Goal: Transaction & Acquisition: Obtain resource

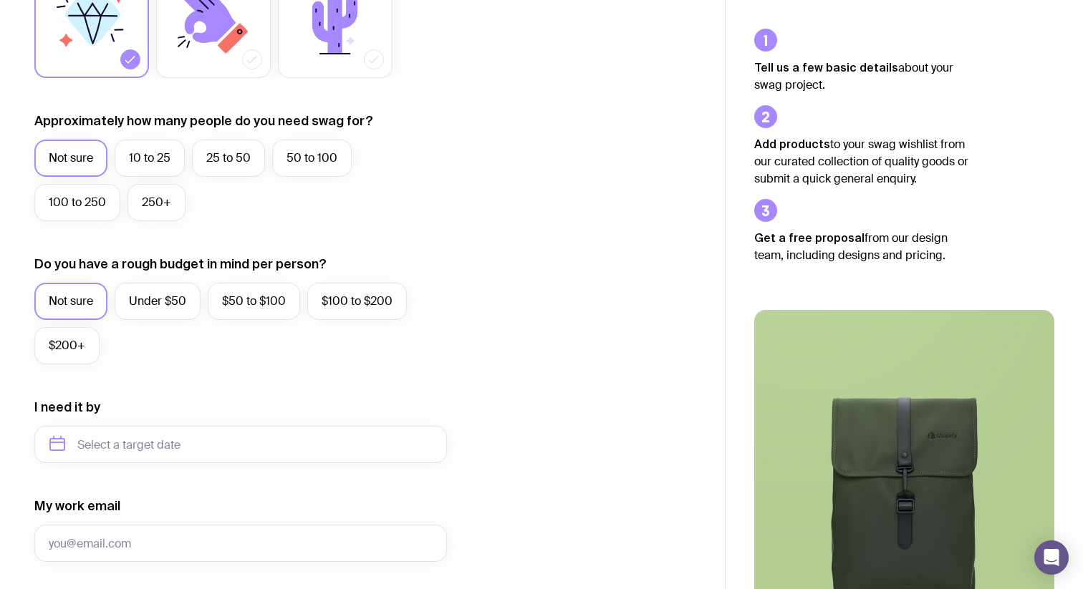
scroll to position [325, 0]
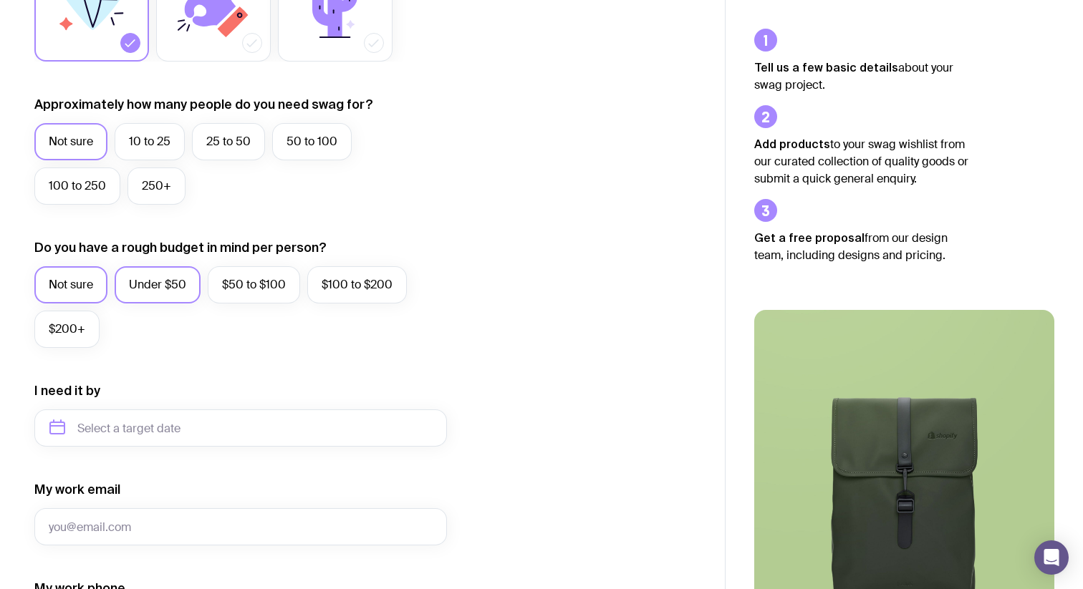
click at [179, 280] on label "Under $50" at bounding box center [158, 284] width 86 height 37
click at [0, 0] on input "Under $50" at bounding box center [0, 0] width 0 height 0
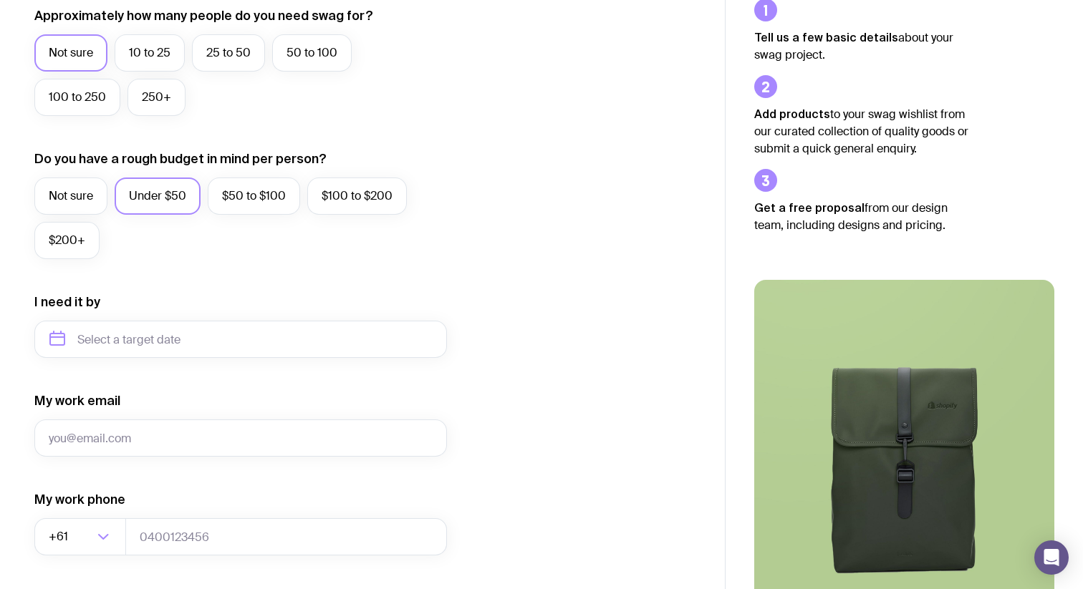
scroll to position [455, 0]
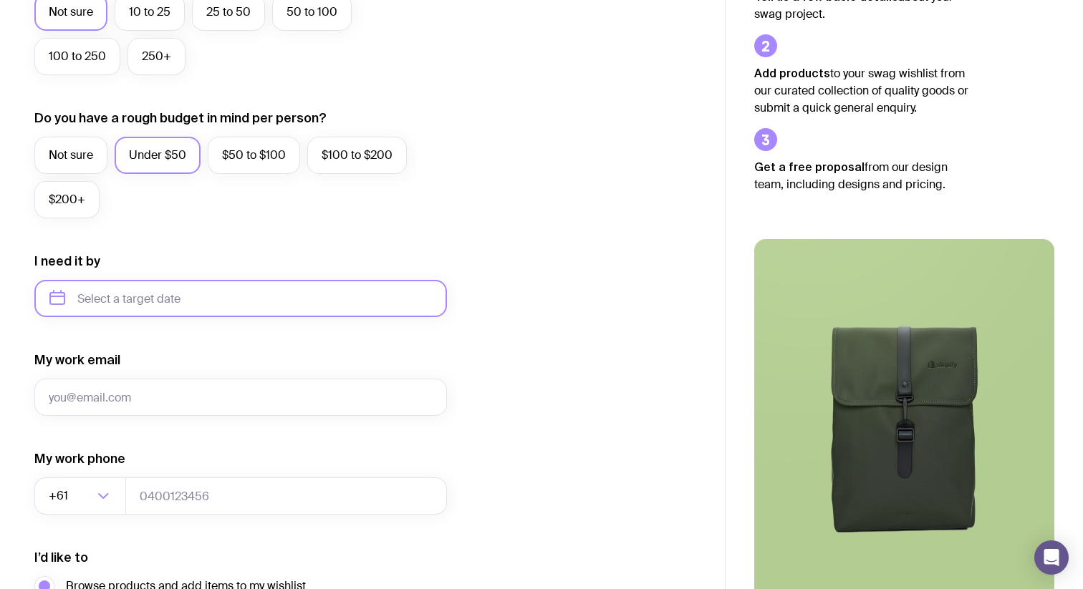
click at [95, 296] on input "text" at bounding box center [240, 298] width 412 height 37
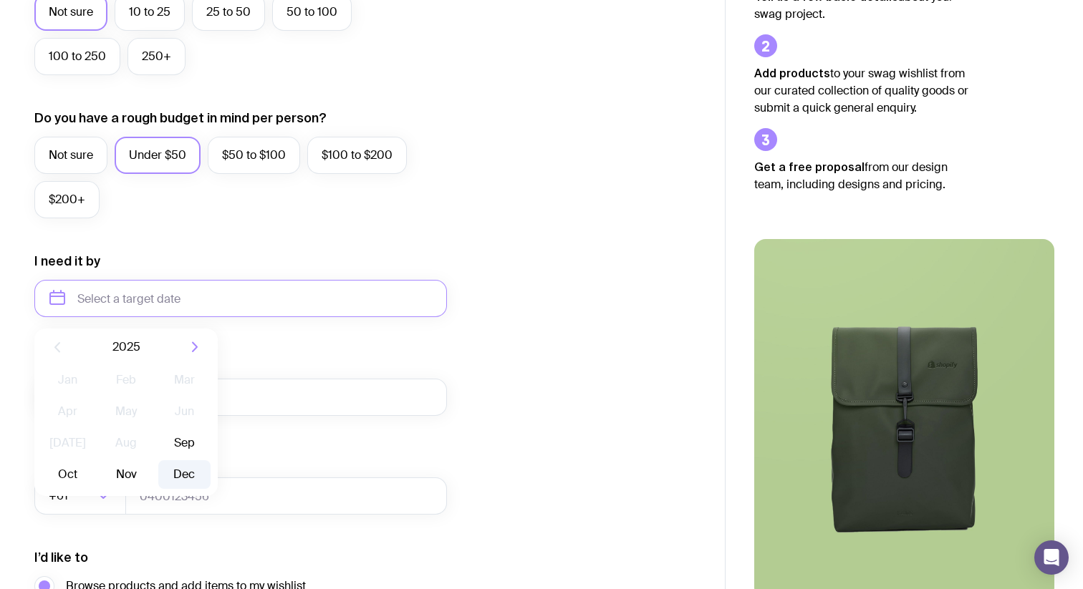
click at [185, 465] on button "Dec" at bounding box center [184, 474] width 52 height 29
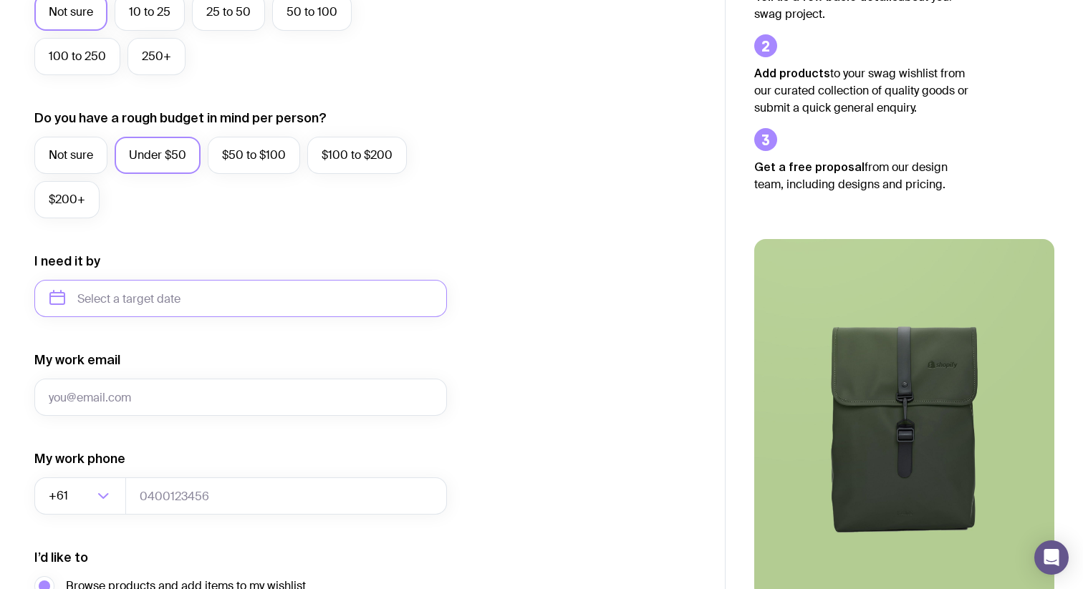
type input "[DATE]"
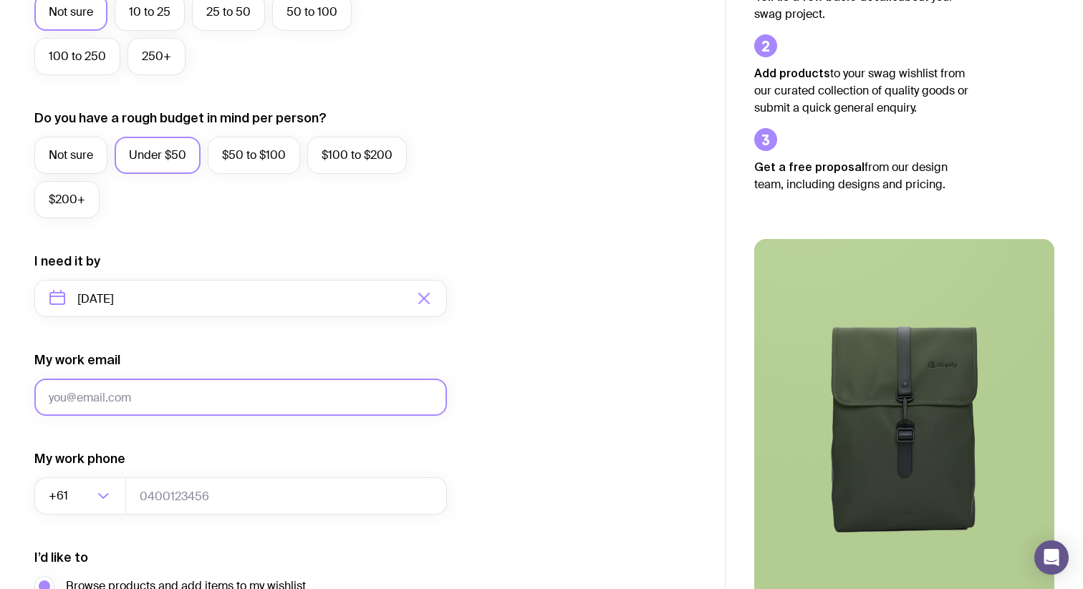
click at [214, 406] on input "My work email" at bounding box center [240, 397] width 412 height 37
click at [148, 398] on input "My work email" at bounding box center [240, 397] width 412 height 37
type input "[PERSON_NAME][EMAIL_ADDRESS][DOMAIN_NAME]"
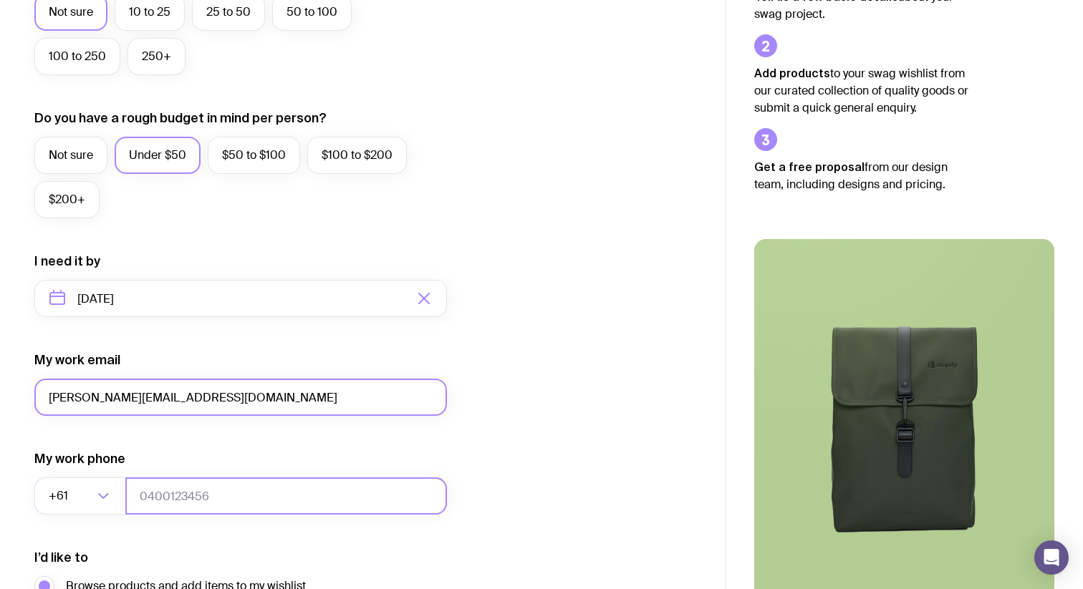
type input "0433032564"
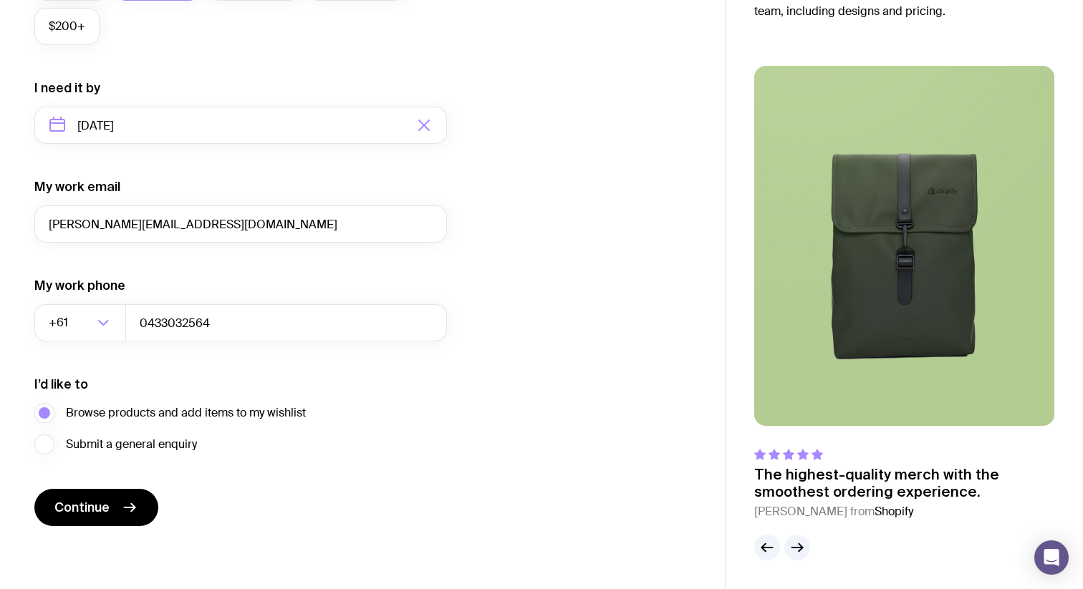
click at [242, 488] on form "I want swag for Customers Team members An event Approximately how many people d…" at bounding box center [240, 58] width 412 height 935
drag, startPoint x: 74, startPoint y: 413, endPoint x: 334, endPoint y: 421, distance: 260.0
click at [334, 421] on div "I’d like to Browse products and add items to my wishlist Submit a general enqui…" at bounding box center [240, 415] width 412 height 79
click at [308, 423] on div "I’d like to Browse products and add items to my wishlist Submit a general enqui…" at bounding box center [240, 415] width 412 height 79
click at [96, 509] on span "Continue" at bounding box center [81, 507] width 55 height 17
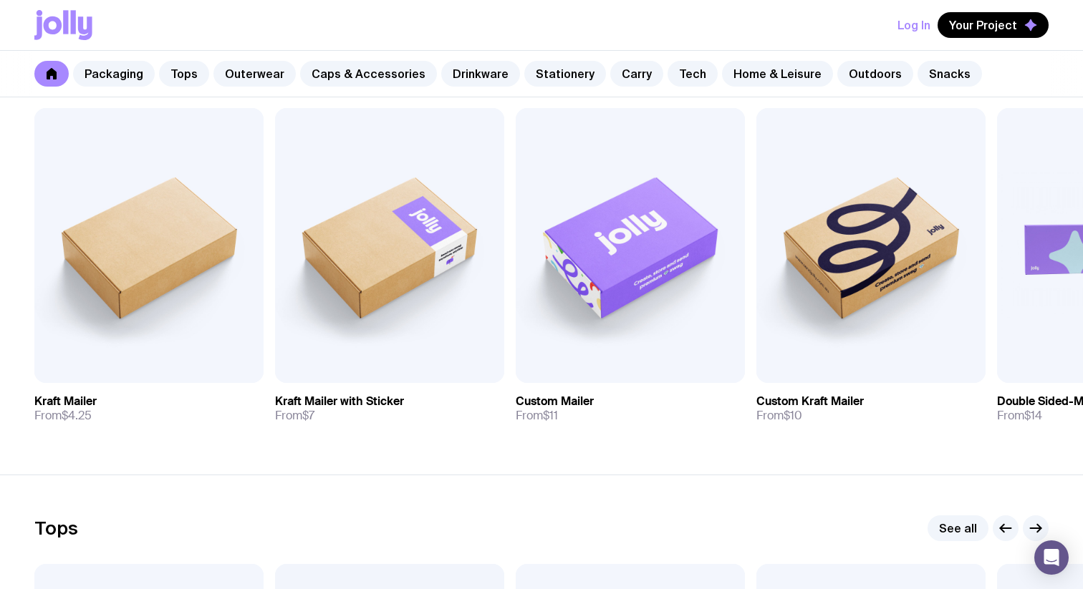
scroll to position [286, 0]
click at [238, 76] on link "Outerwear" at bounding box center [254, 74] width 82 height 26
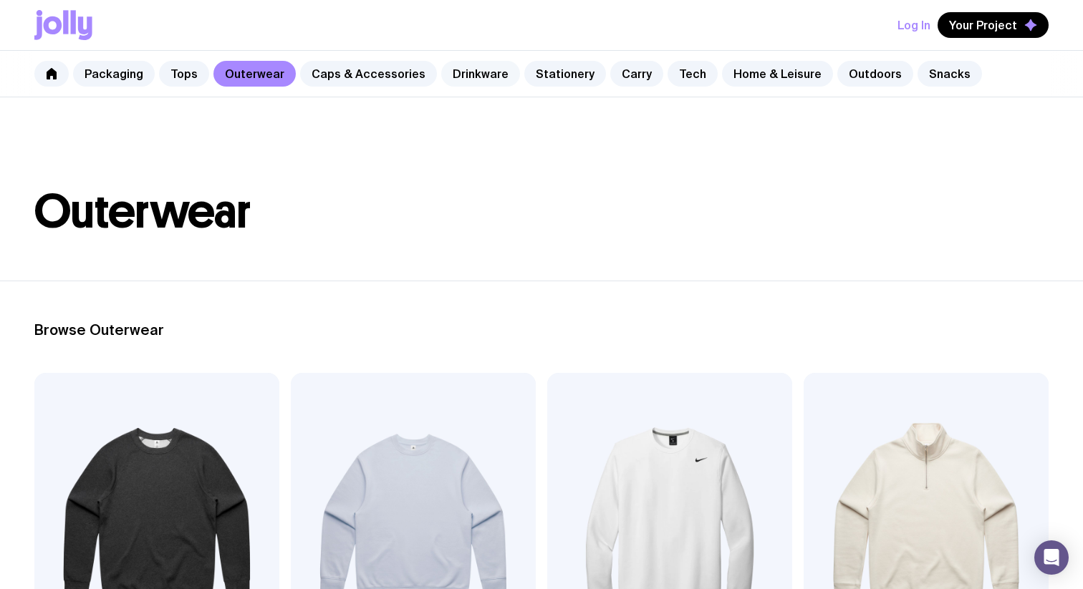
click at [472, 75] on link "Drinkware" at bounding box center [480, 74] width 79 height 26
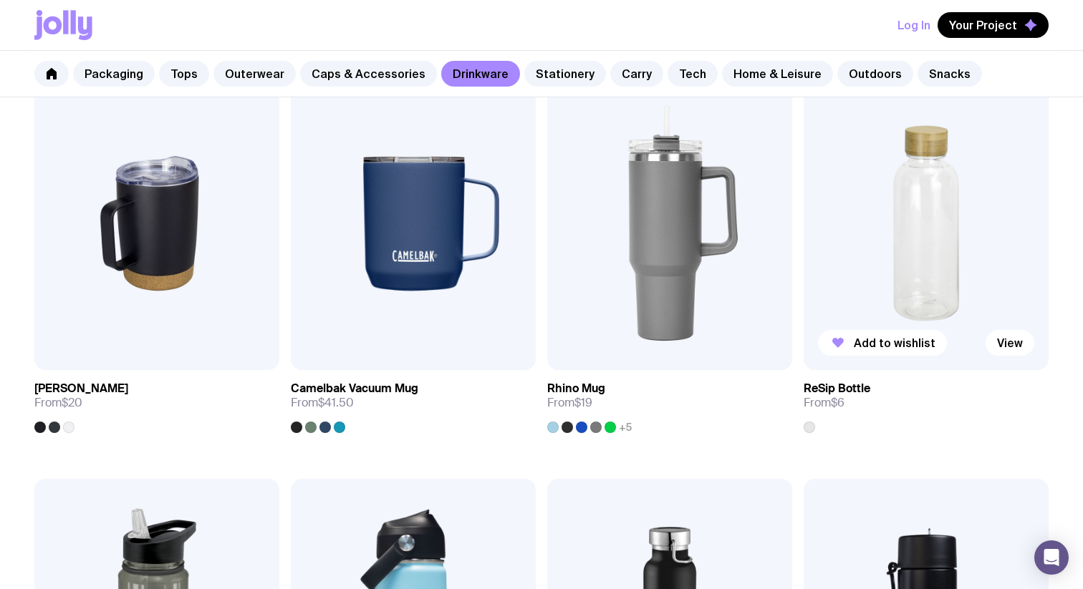
scroll to position [1124, 0]
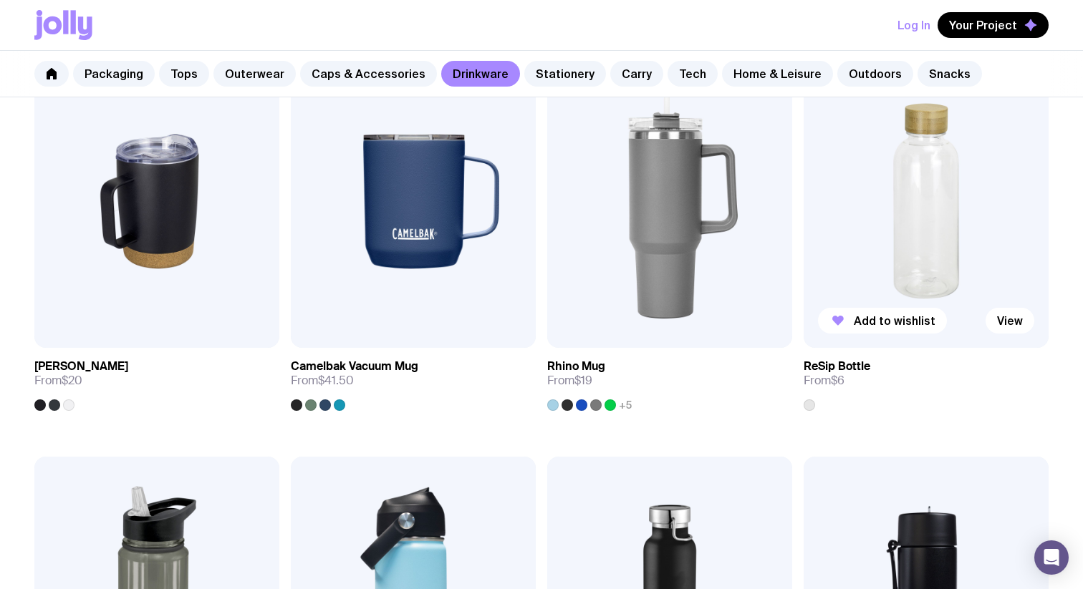
click at [969, 200] on img at bounding box center [925, 201] width 245 height 294
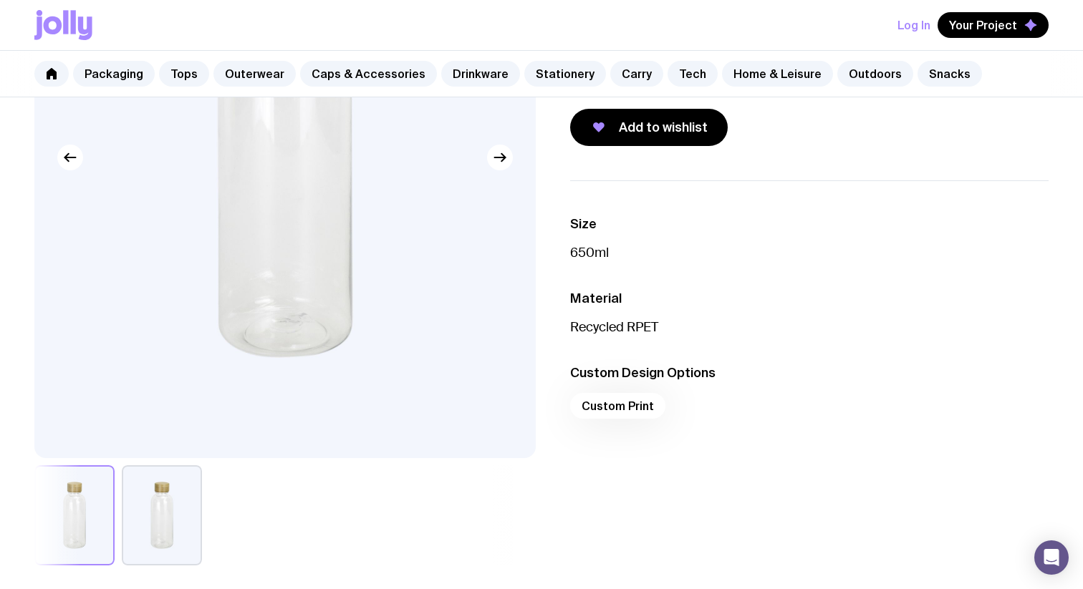
scroll to position [279, 0]
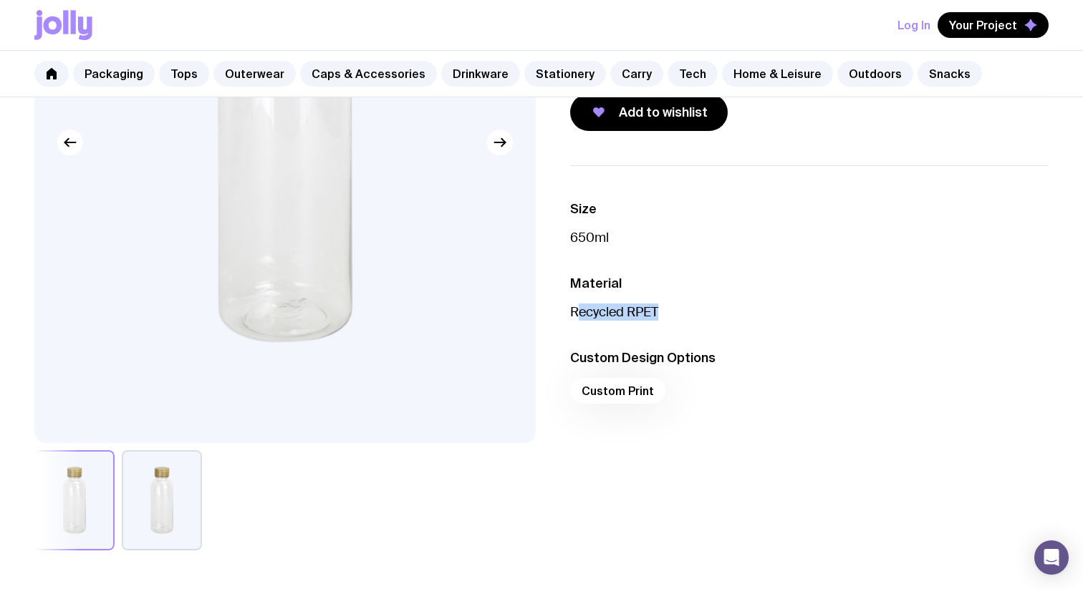
drag, startPoint x: 578, startPoint y: 309, endPoint x: 670, endPoint y: 313, distance: 91.7
click at [670, 313] on p "Recycled RPET" at bounding box center [809, 312] width 478 height 17
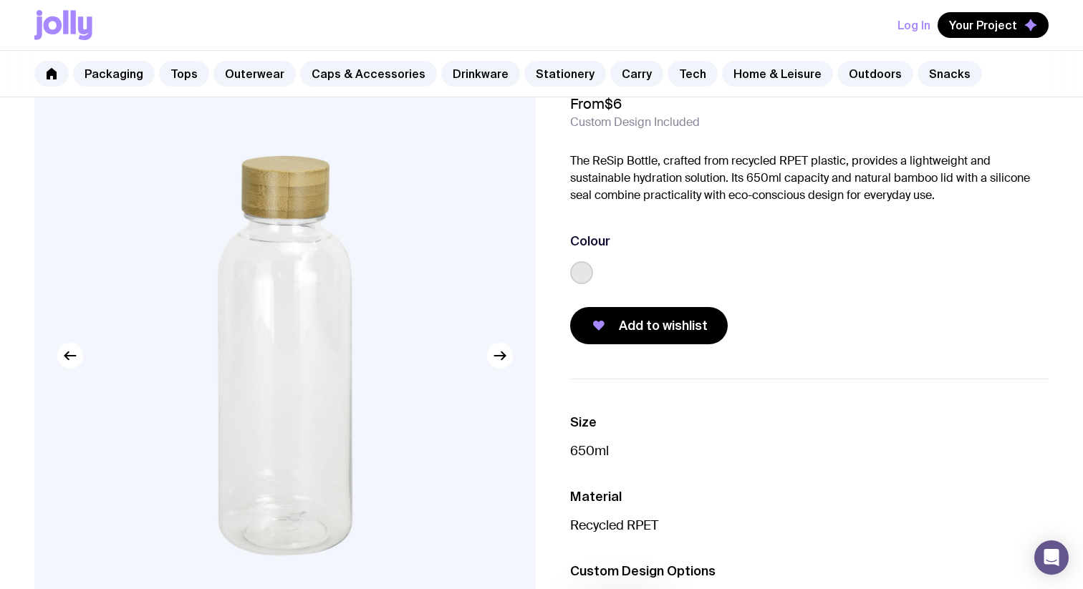
scroll to position [44, 0]
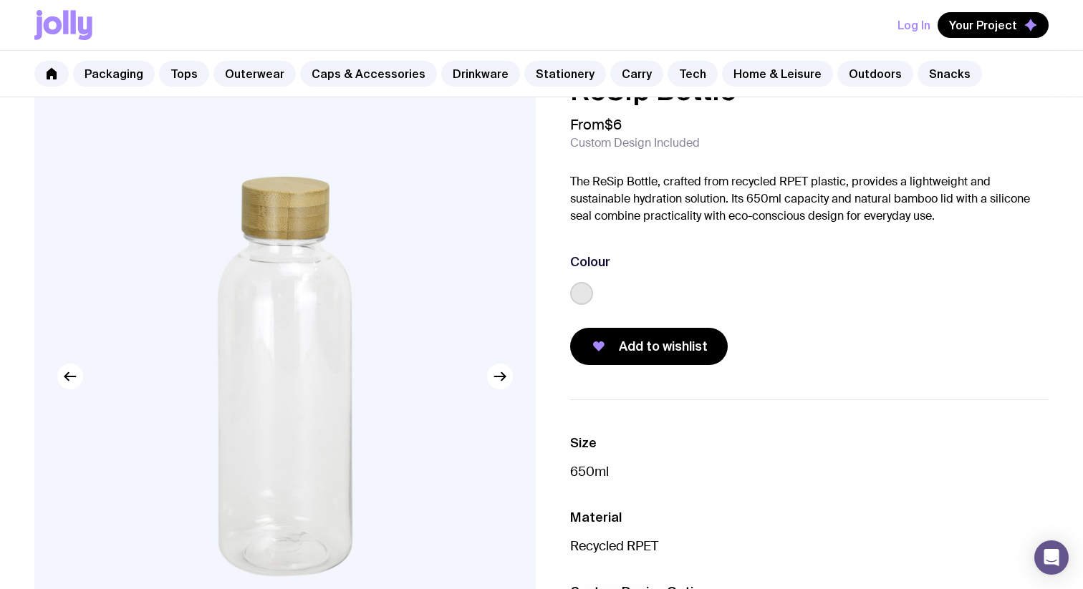
click at [619, 324] on div "ReSip Bottle From $6 Custom Design Included The ReSip Bottle, crafted from recy…" at bounding box center [809, 220] width 478 height 289
click at [631, 364] on div "Add to wishlist" at bounding box center [809, 346] width 478 height 37
click at [626, 350] on span "Add to wishlist" at bounding box center [663, 346] width 89 height 17
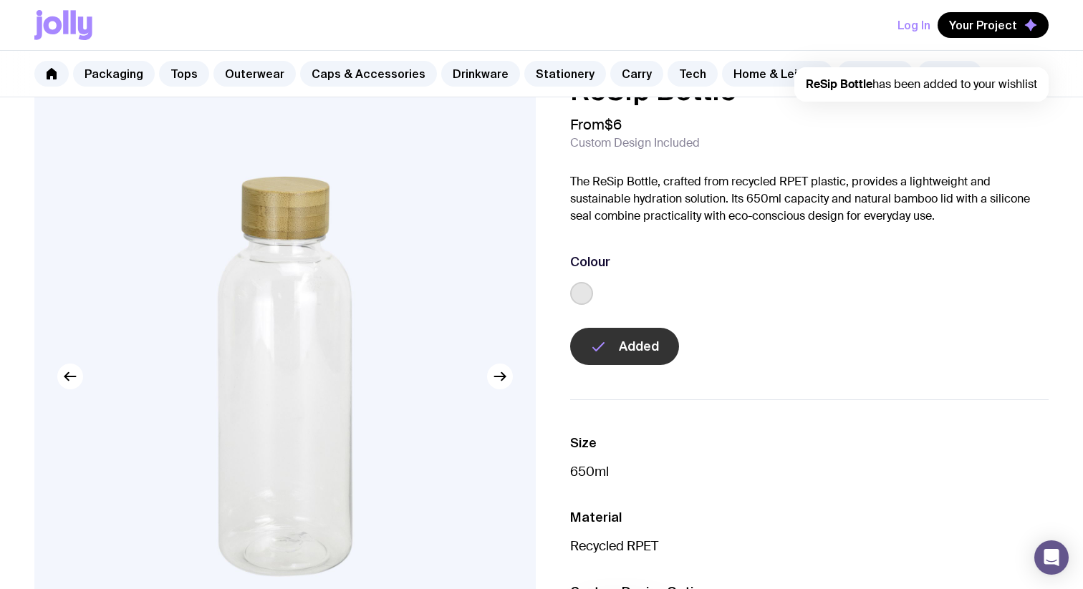
scroll to position [0, 0]
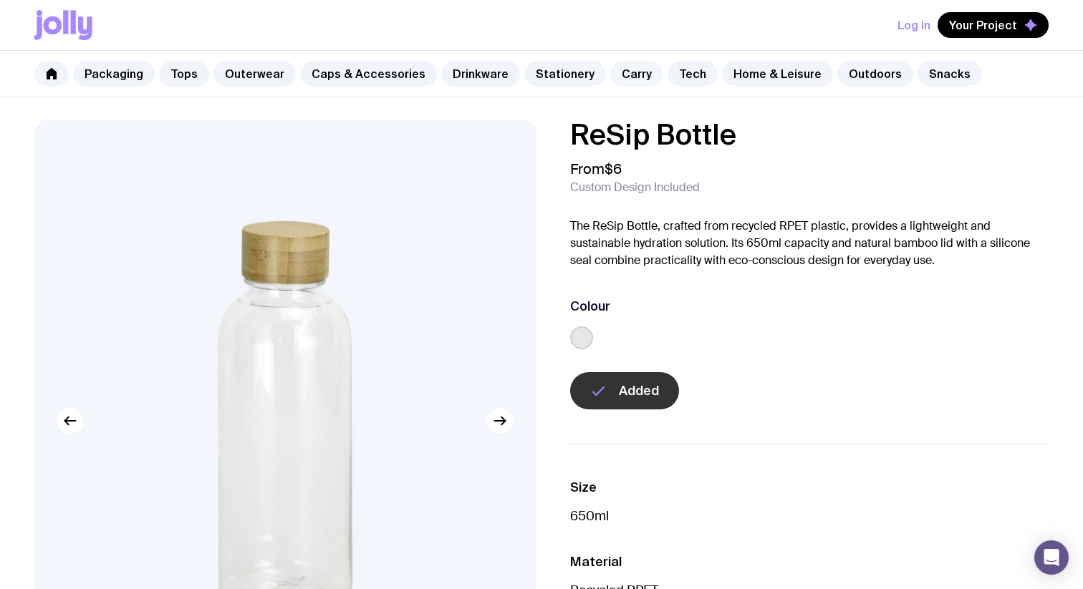
click at [617, 69] on link "Carry" at bounding box center [636, 74] width 53 height 26
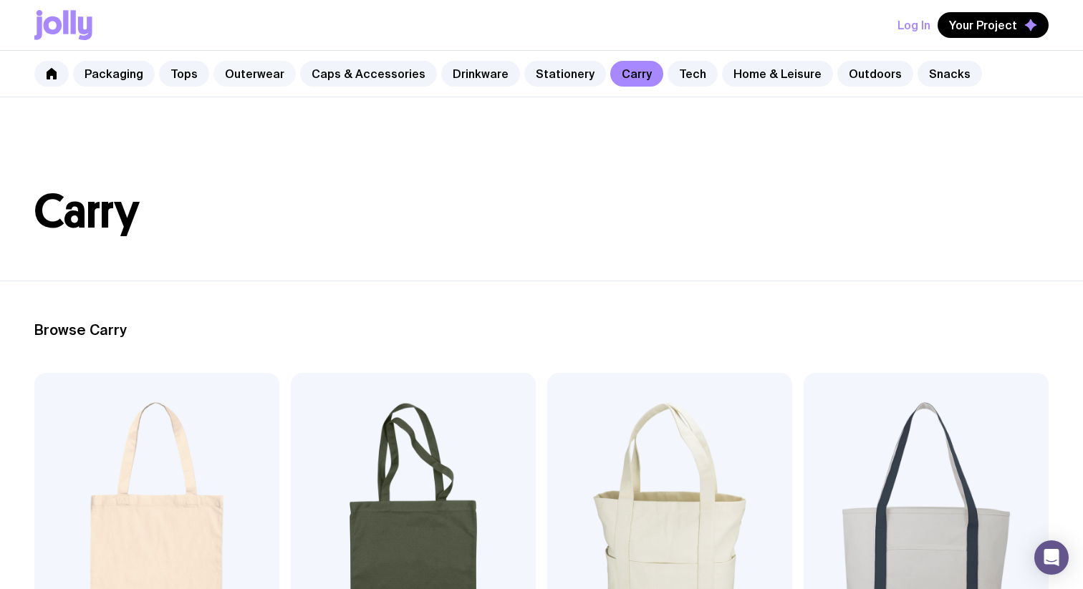
click at [236, 74] on link "Outerwear" at bounding box center [254, 74] width 82 height 26
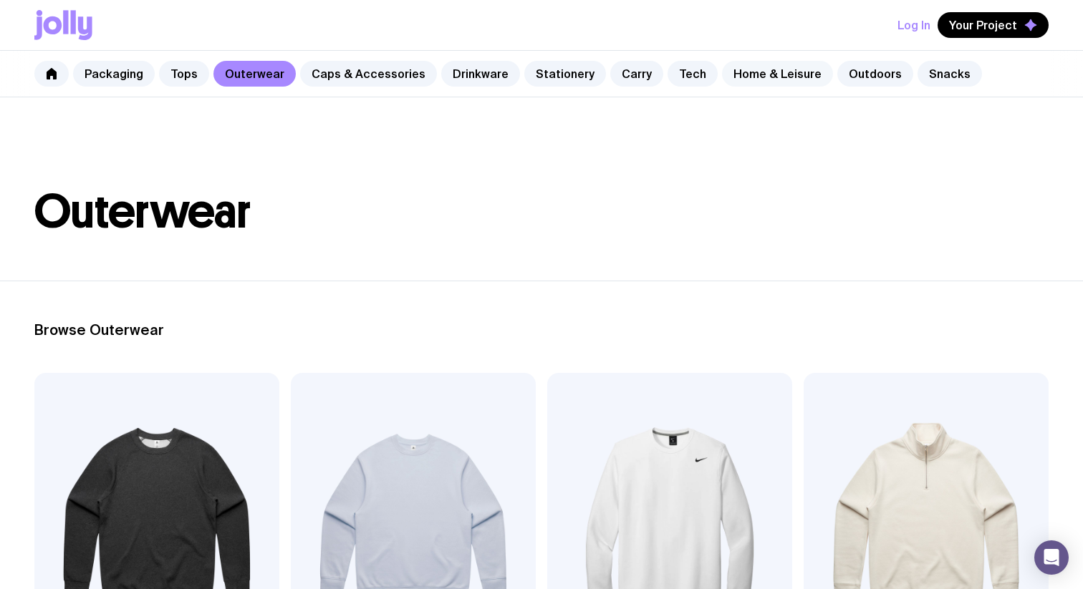
click at [745, 72] on link "Home & Leisure" at bounding box center [777, 74] width 111 height 26
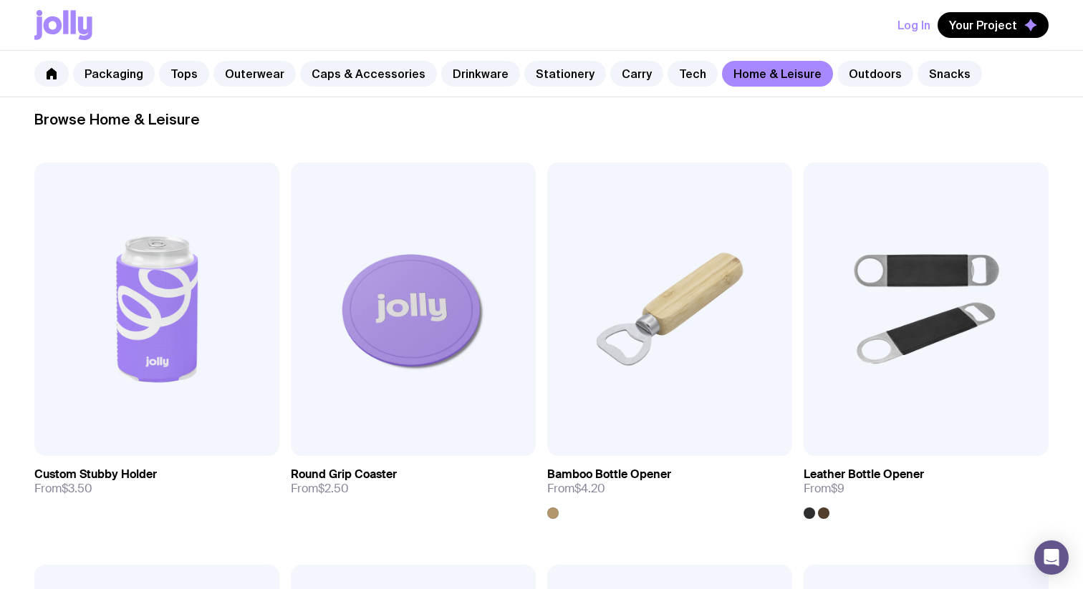
scroll to position [228, 0]
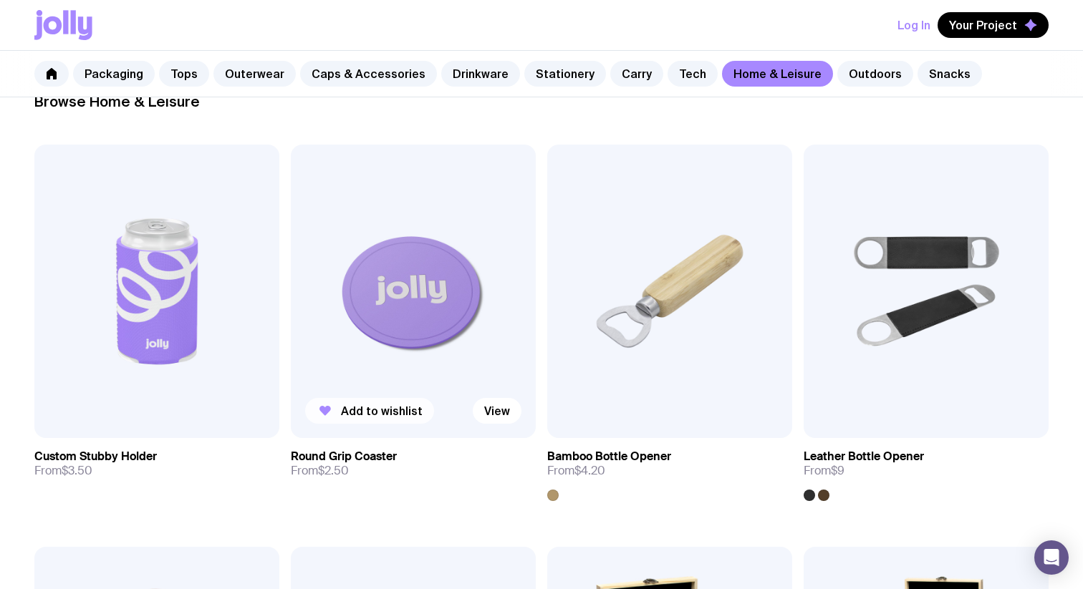
click at [359, 414] on span "Add to wishlist" at bounding box center [382, 411] width 82 height 14
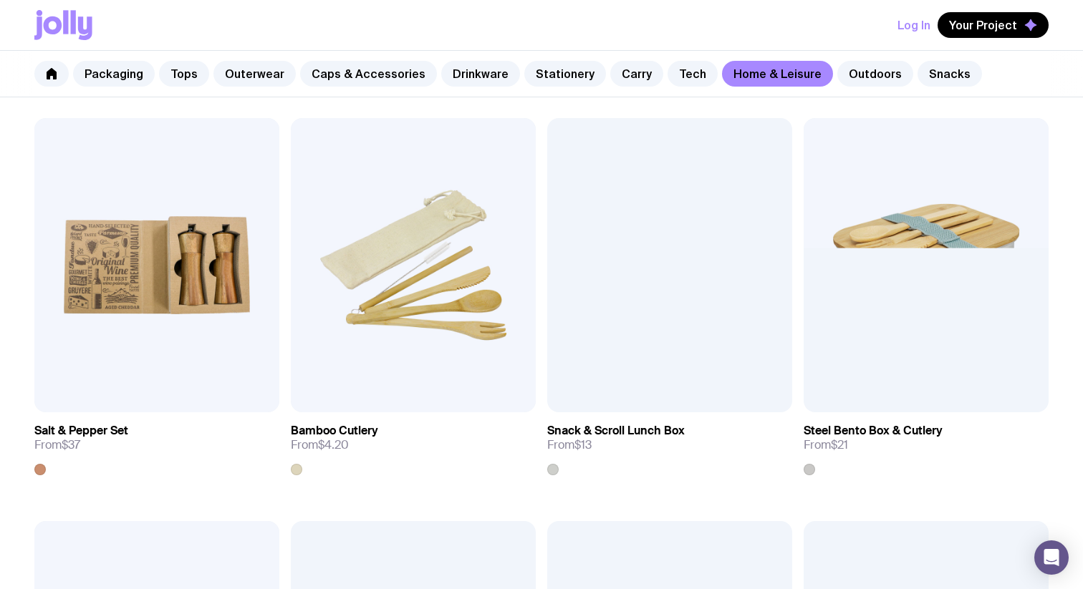
scroll to position [1469, 0]
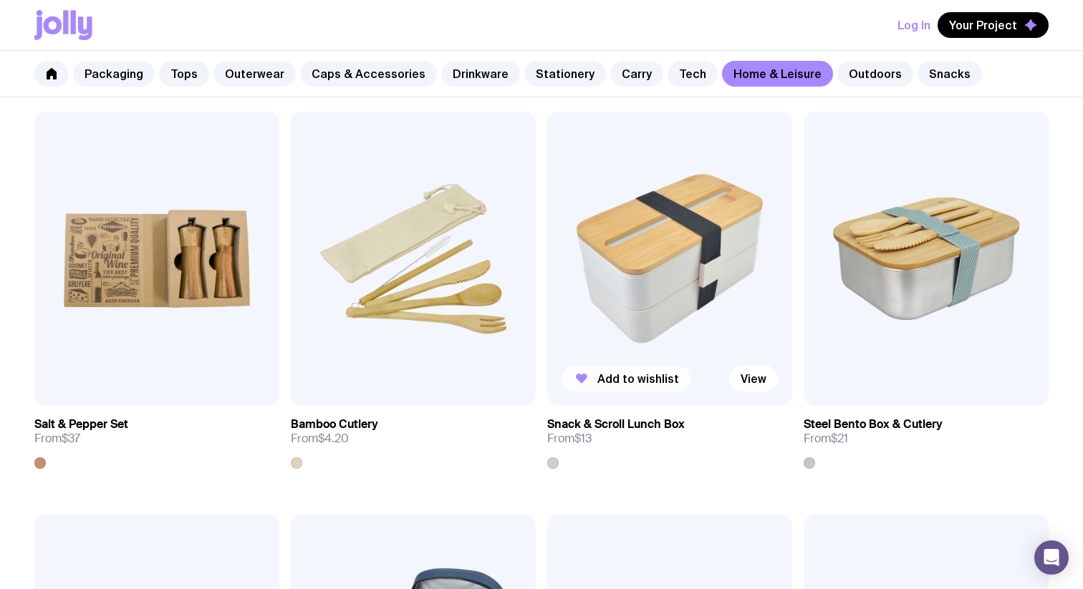
click at [600, 381] on span "Add to wishlist" at bounding box center [638, 379] width 82 height 14
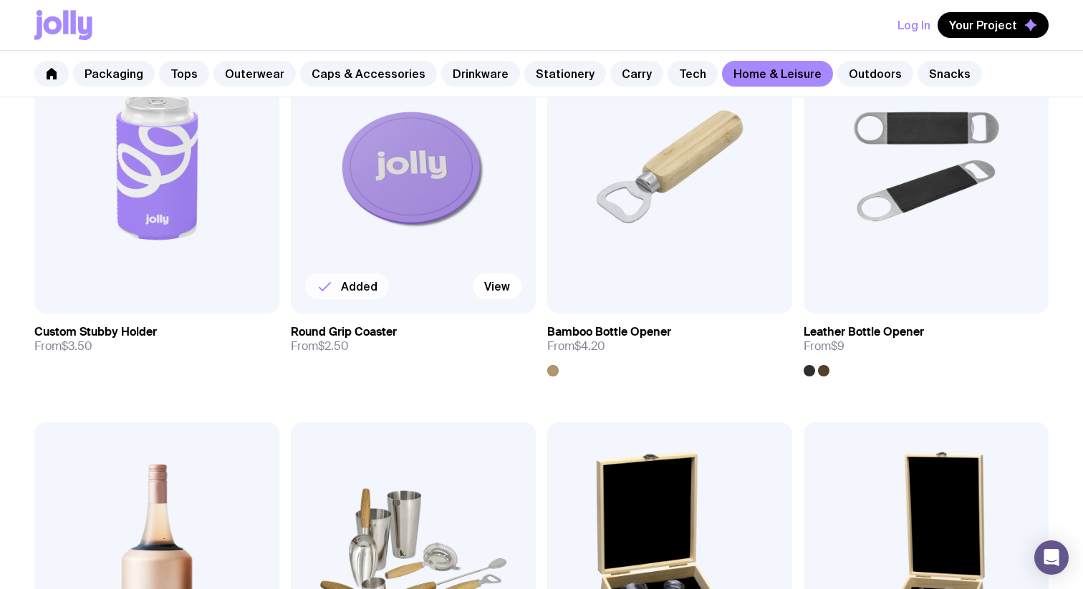
scroll to position [318, 0]
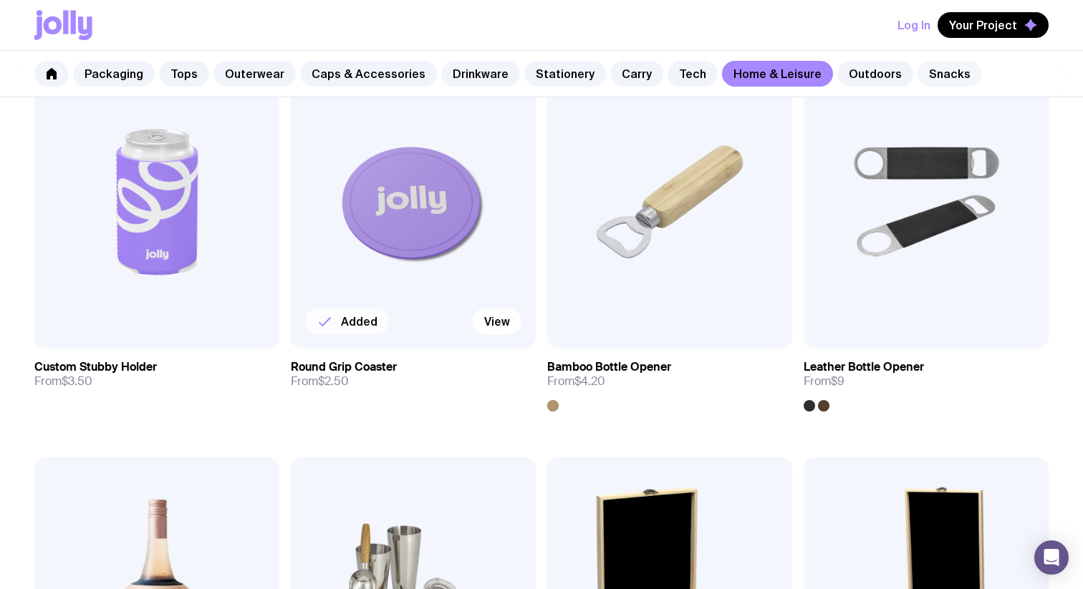
click at [917, 74] on link "Snacks" at bounding box center [949, 74] width 64 height 26
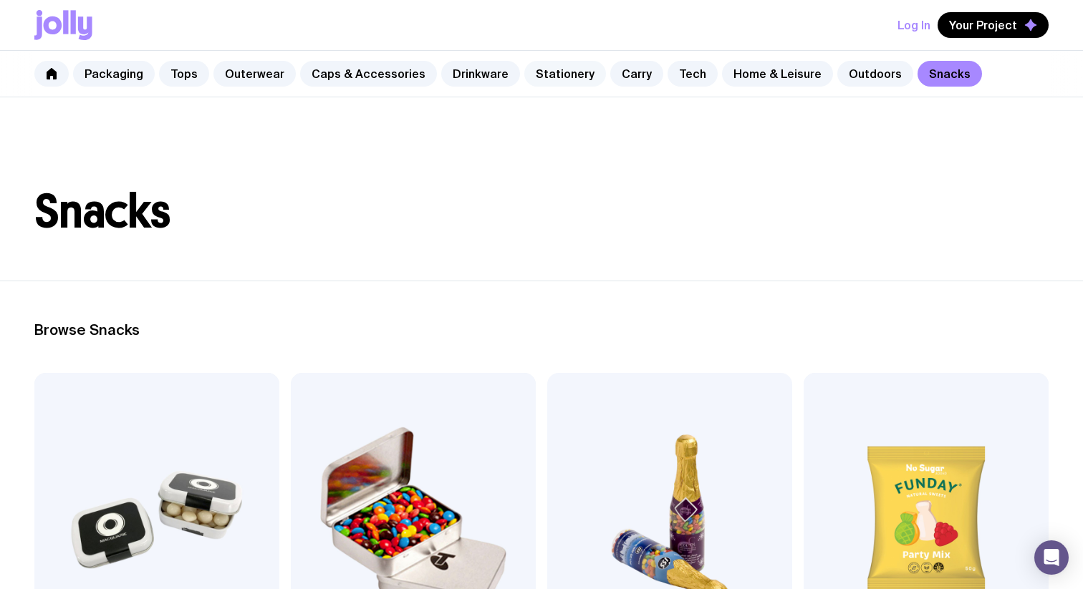
click at [544, 73] on link "Stationery" at bounding box center [565, 74] width 82 height 26
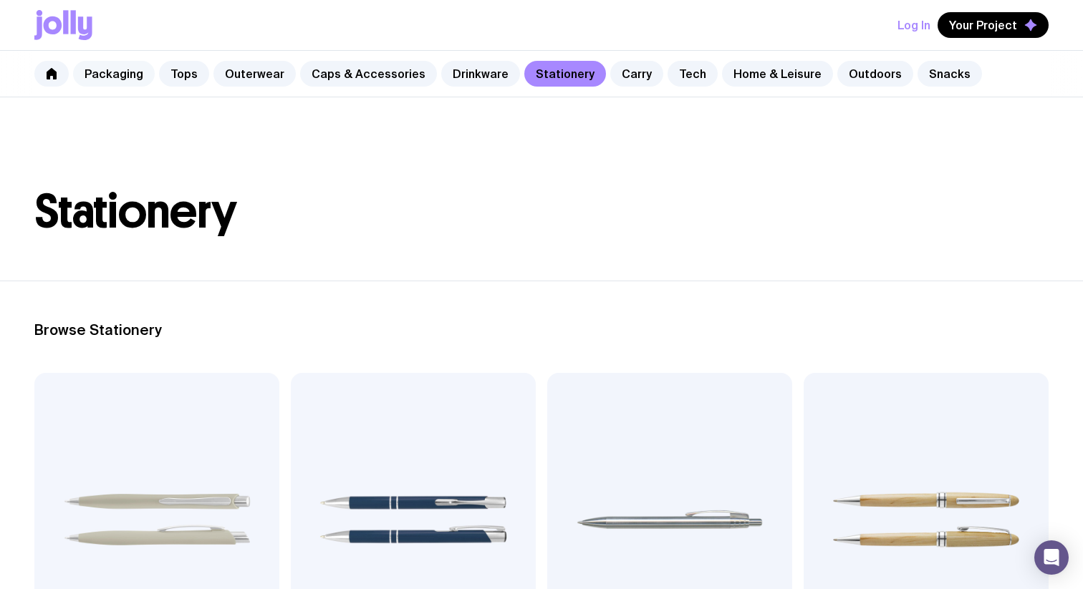
click at [137, 74] on link "Packaging" at bounding box center [114, 74] width 82 height 26
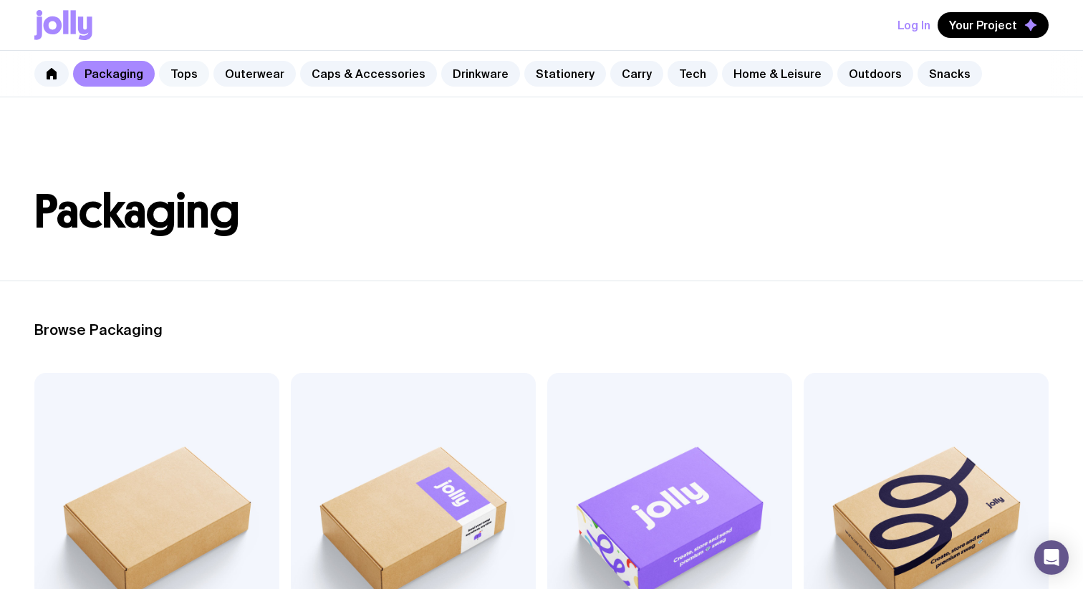
click at [184, 67] on link "Tops" at bounding box center [184, 74] width 50 height 26
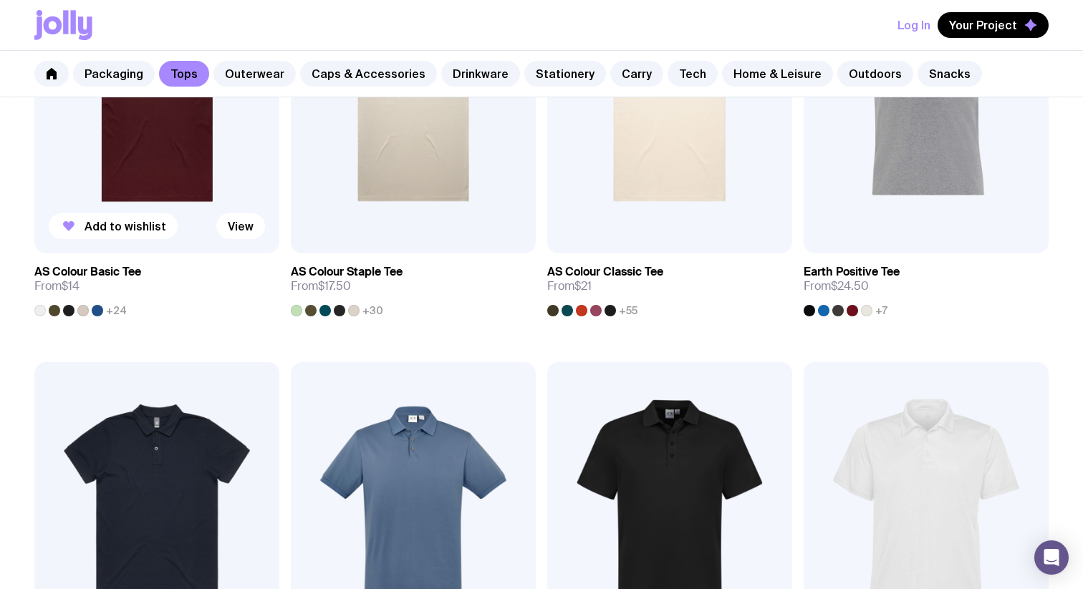
scroll to position [415, 0]
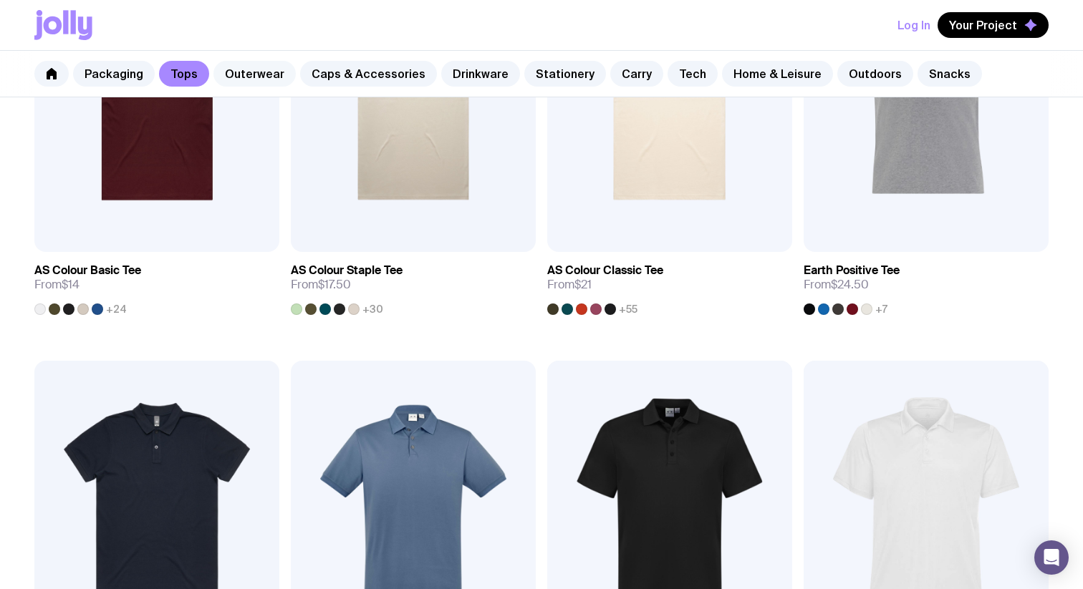
click at [251, 66] on link "Outerwear" at bounding box center [254, 74] width 82 height 26
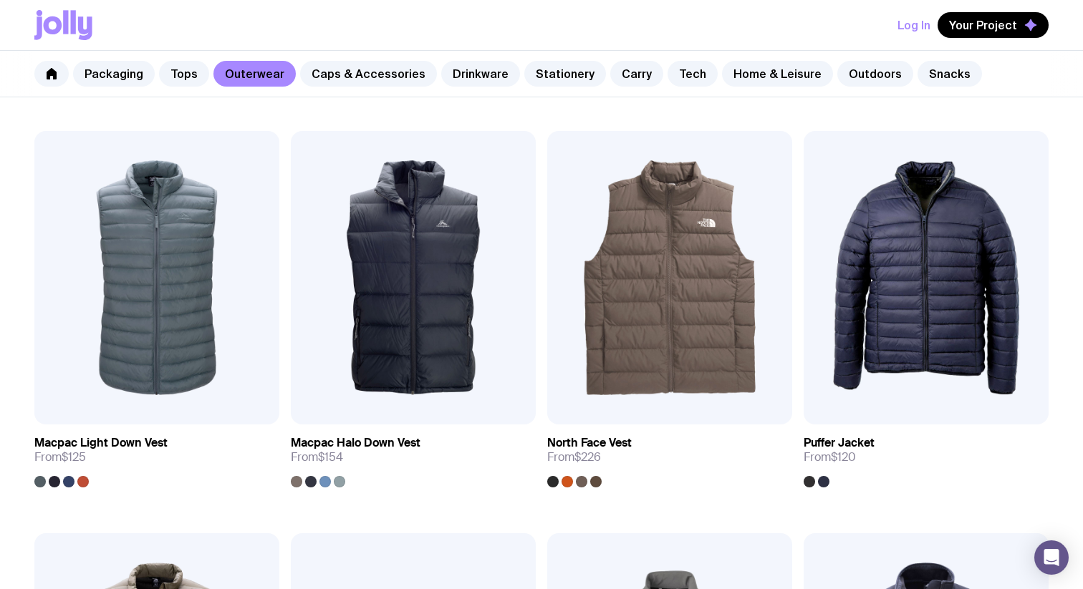
scroll to position [871, 0]
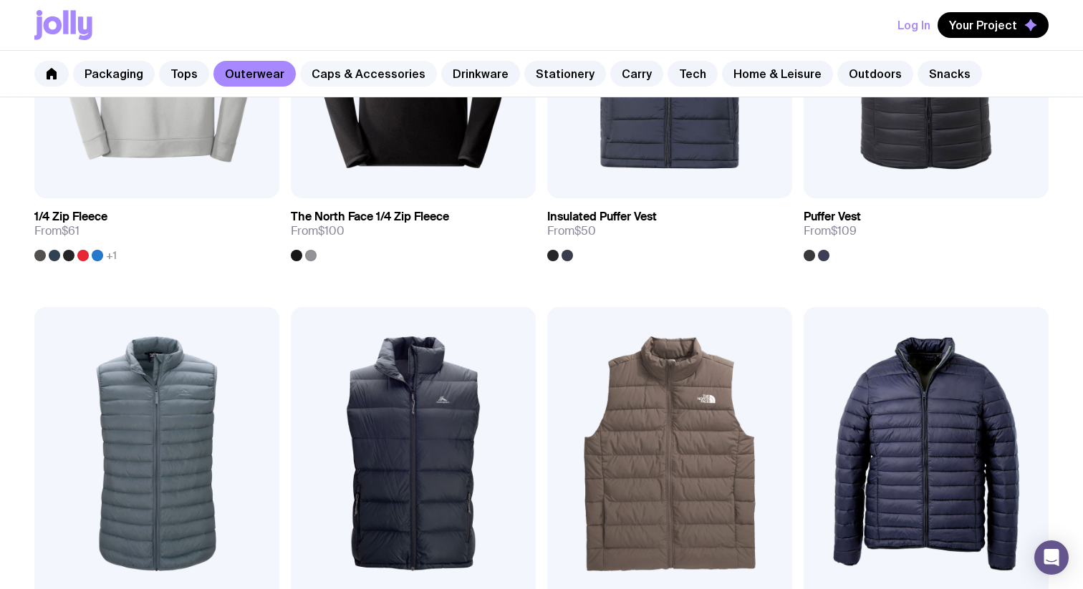
click at [363, 82] on link "Caps & Accessories" at bounding box center [368, 74] width 137 height 26
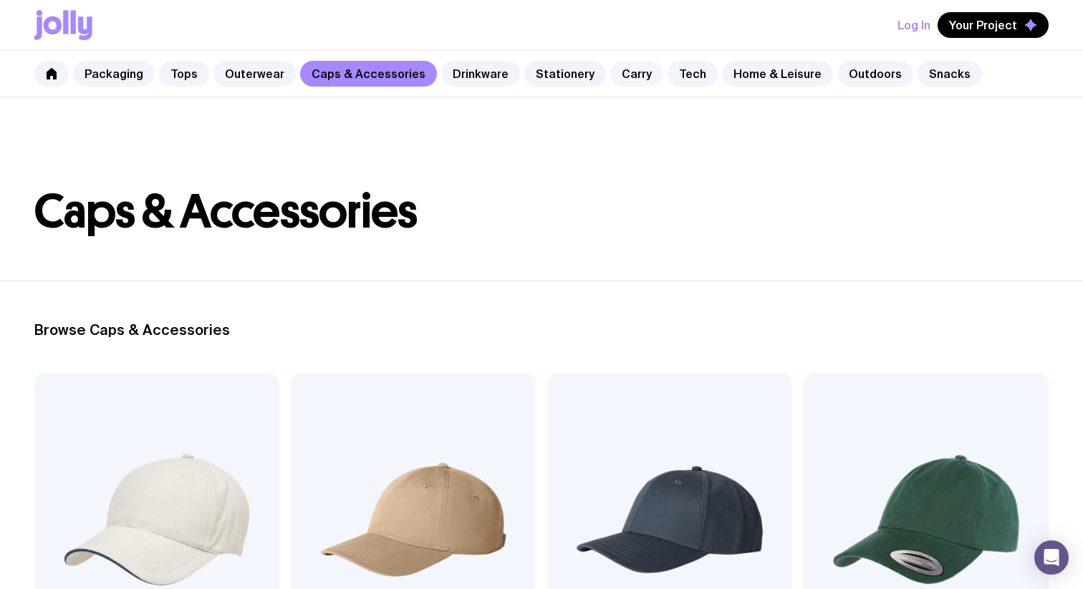
click at [631, 72] on link "Carry" at bounding box center [636, 74] width 53 height 26
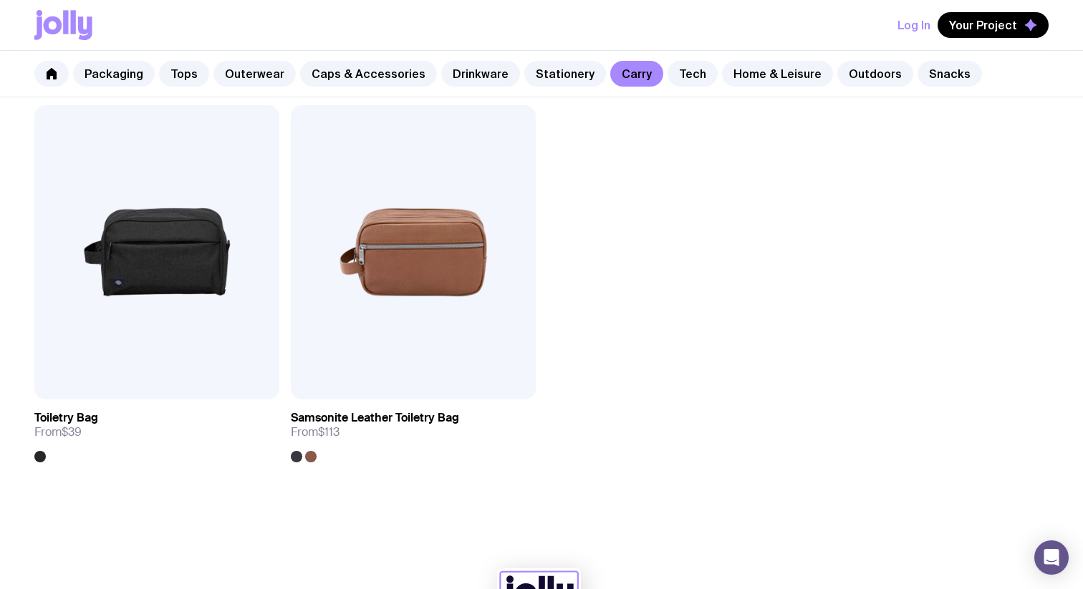
scroll to position [3467, 0]
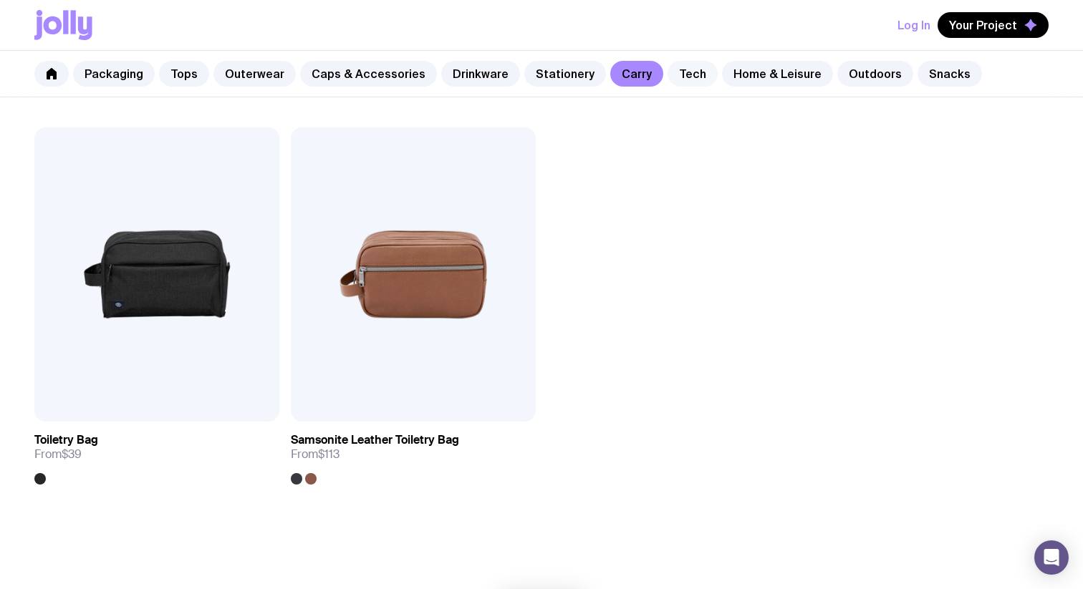
click at [667, 77] on link "Tech" at bounding box center [692, 74] width 50 height 26
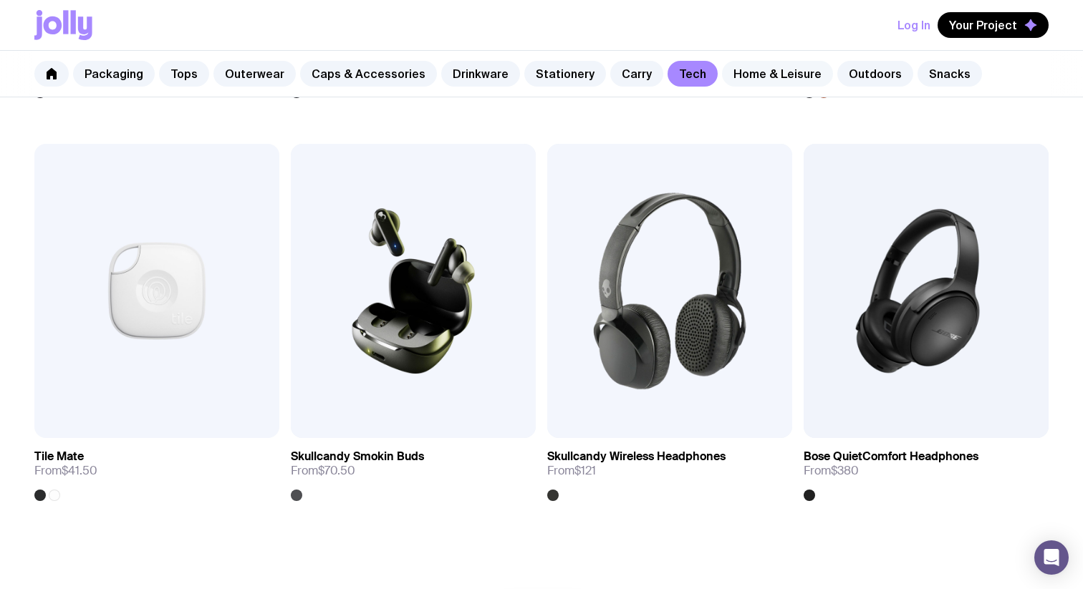
scroll to position [2639, 0]
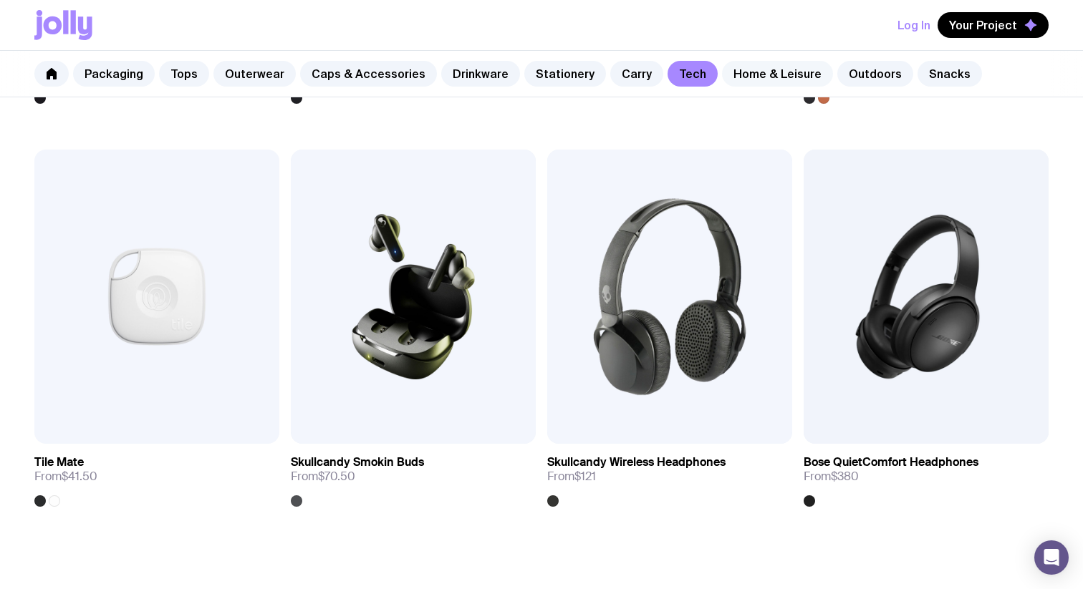
click at [765, 83] on link "Home & Leisure" at bounding box center [777, 74] width 111 height 26
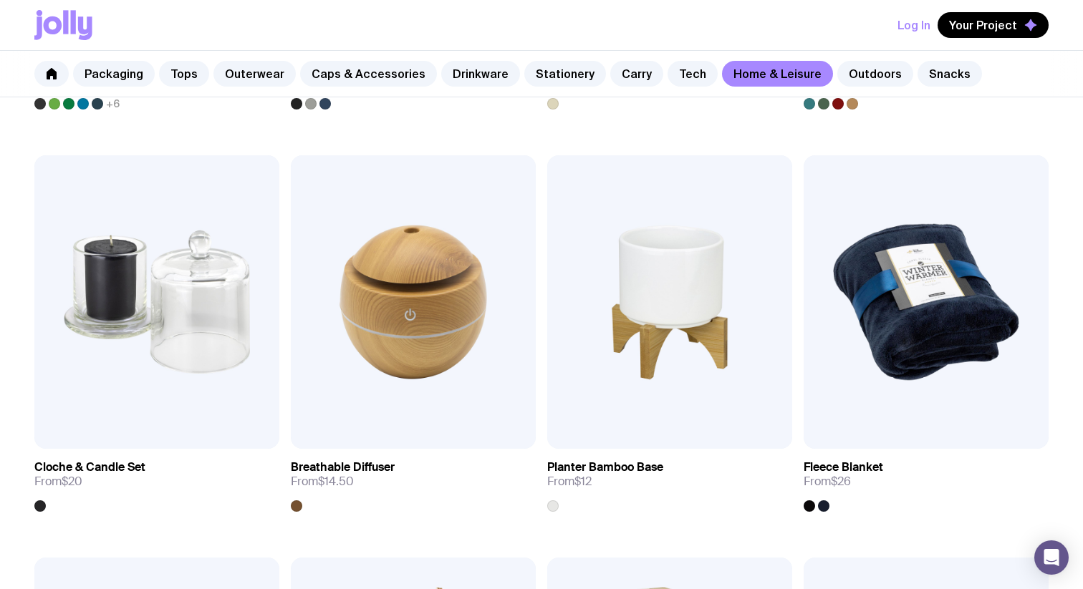
scroll to position [2232, 0]
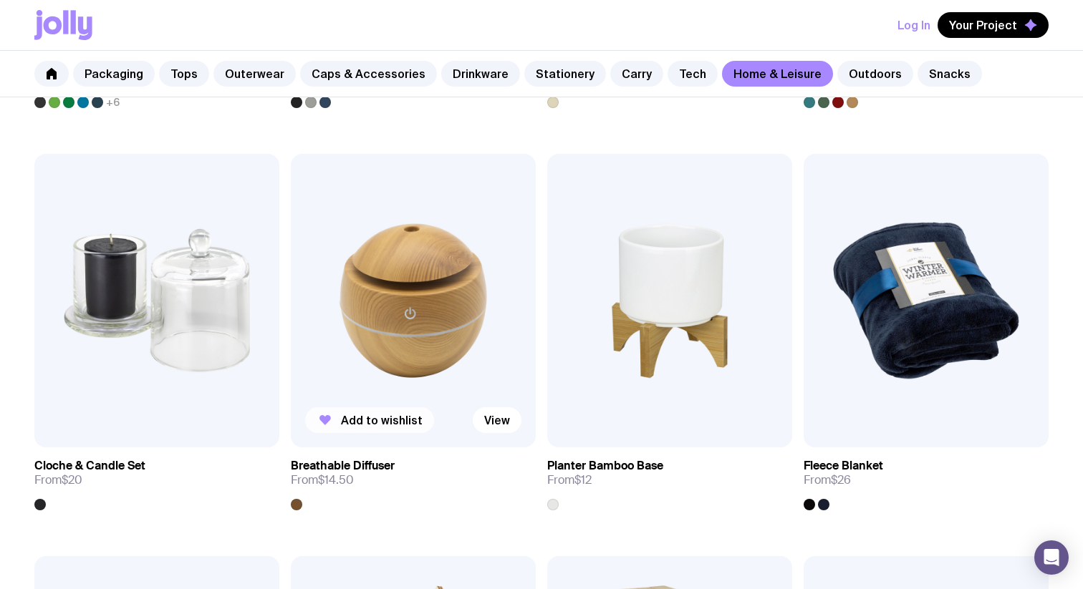
click at [356, 419] on span "Add to wishlist" at bounding box center [382, 420] width 82 height 14
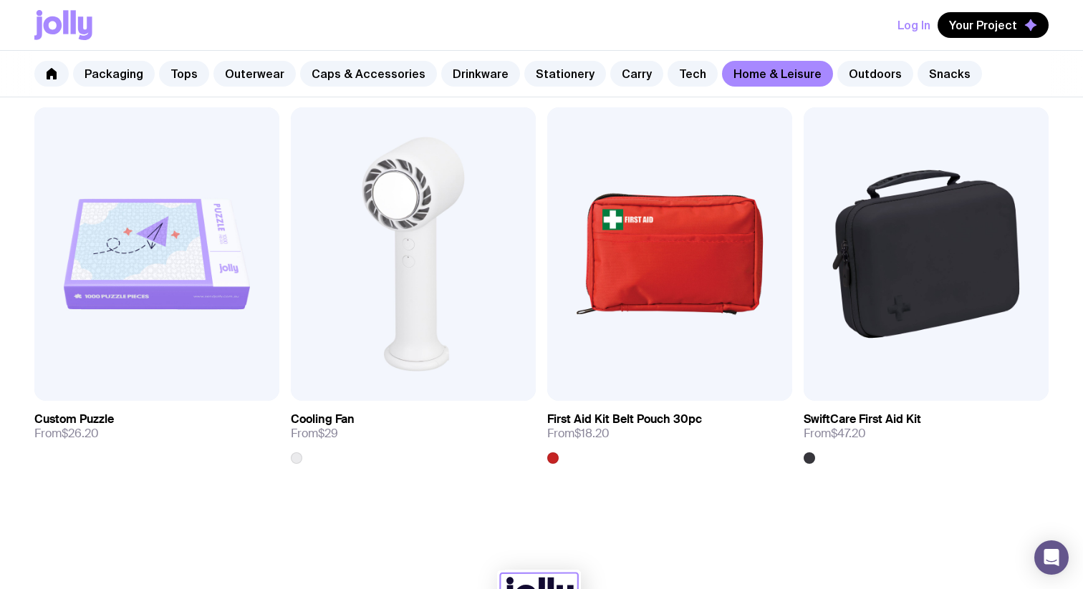
scroll to position [3076, 0]
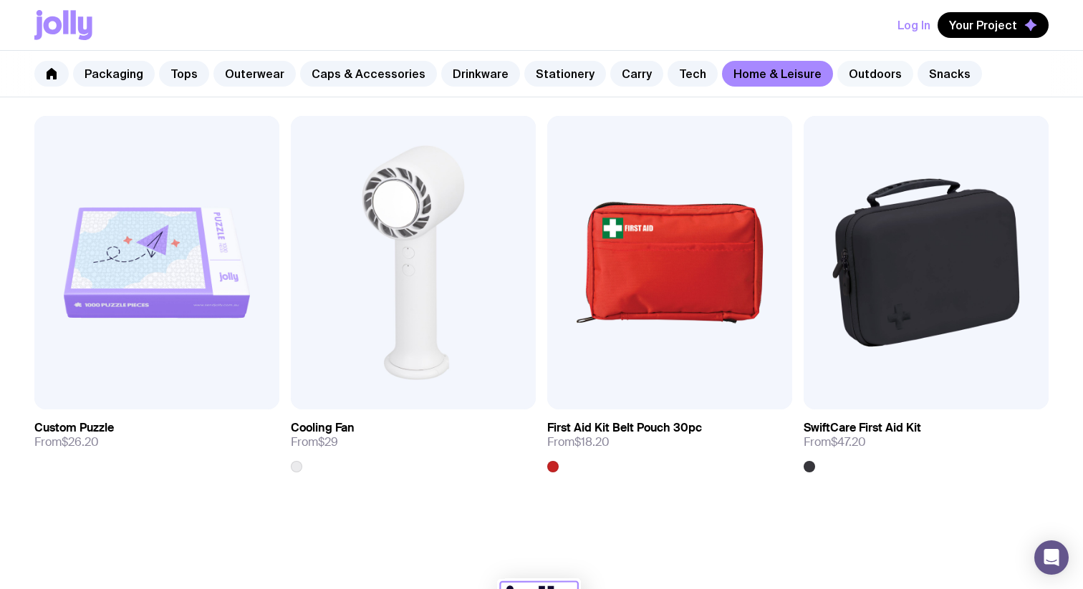
click at [847, 74] on link "Outdoors" at bounding box center [875, 74] width 76 height 26
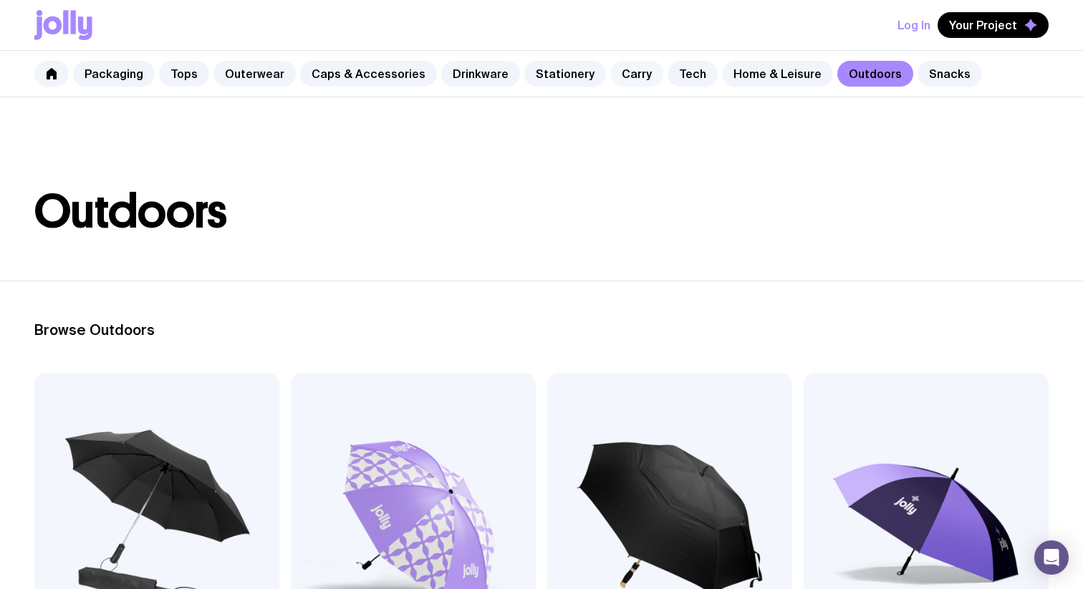
click at [610, 73] on link "Carry" at bounding box center [636, 74] width 53 height 26
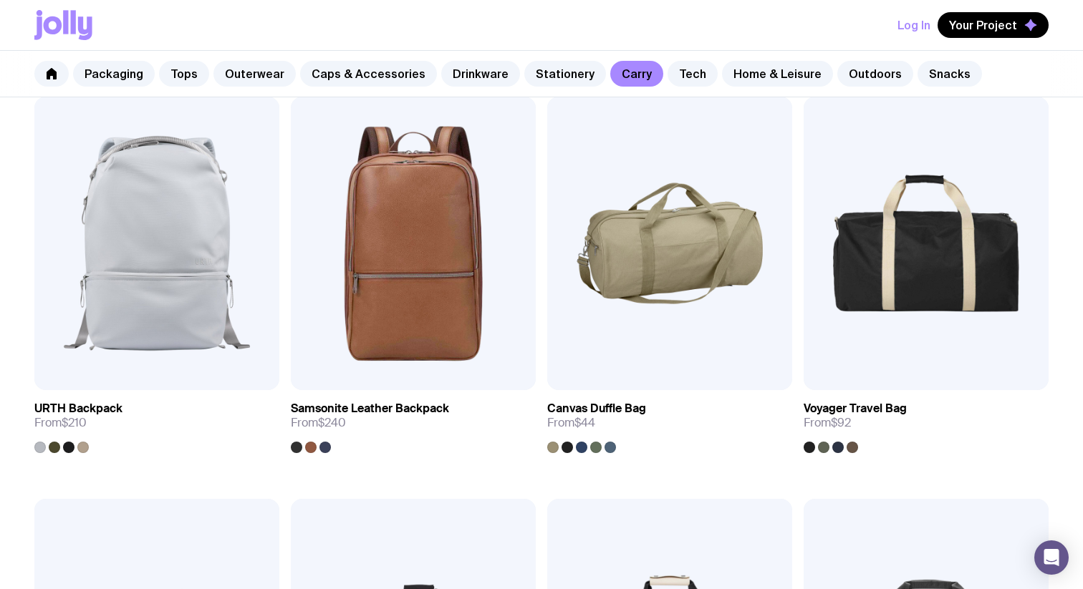
scroll to position [1892, 0]
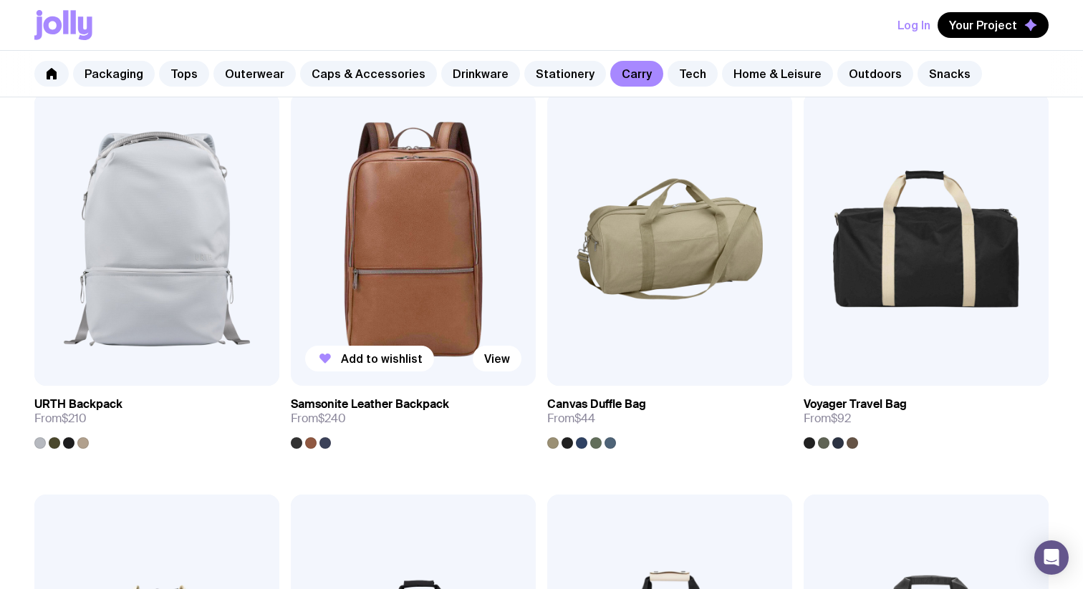
click at [439, 315] on img at bounding box center [413, 239] width 245 height 294
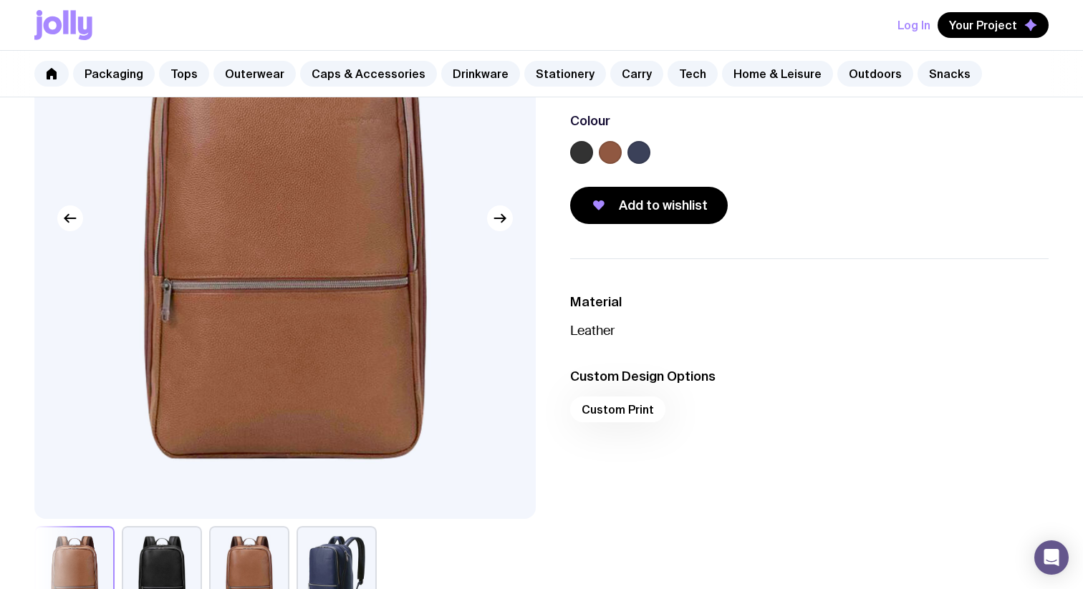
scroll to position [207, 0]
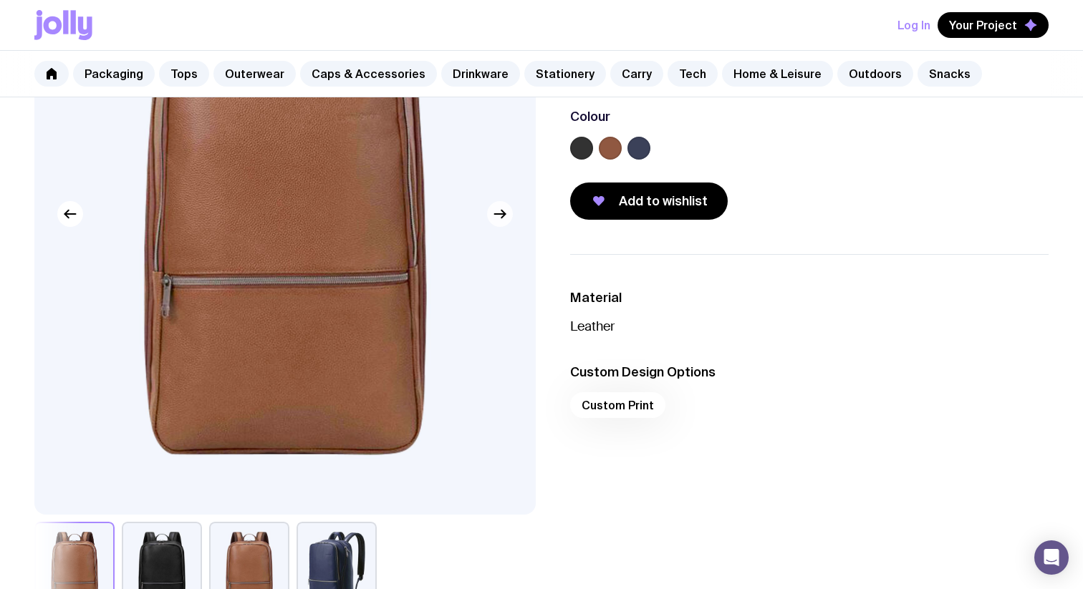
click at [500, 219] on icon "button" at bounding box center [499, 213] width 17 height 17
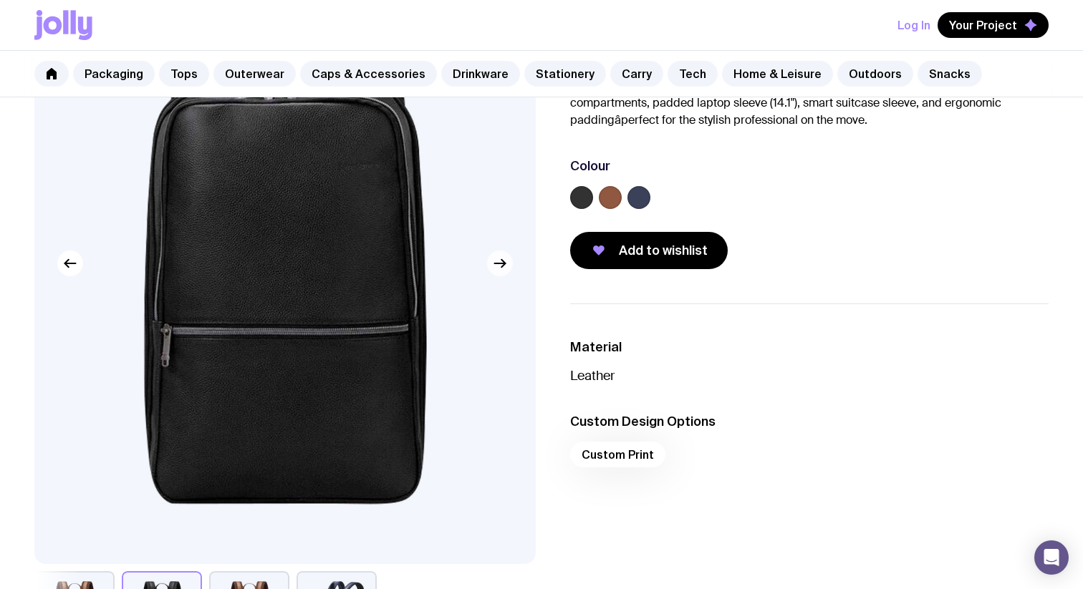
scroll to position [143, 0]
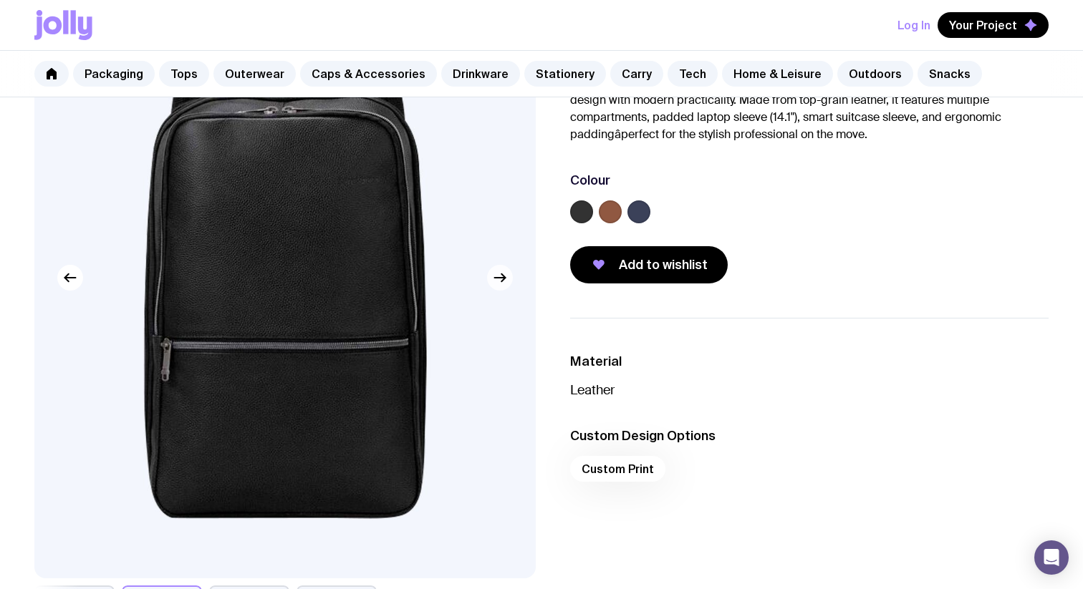
click at [501, 287] on button "button" at bounding box center [500, 278] width 26 height 26
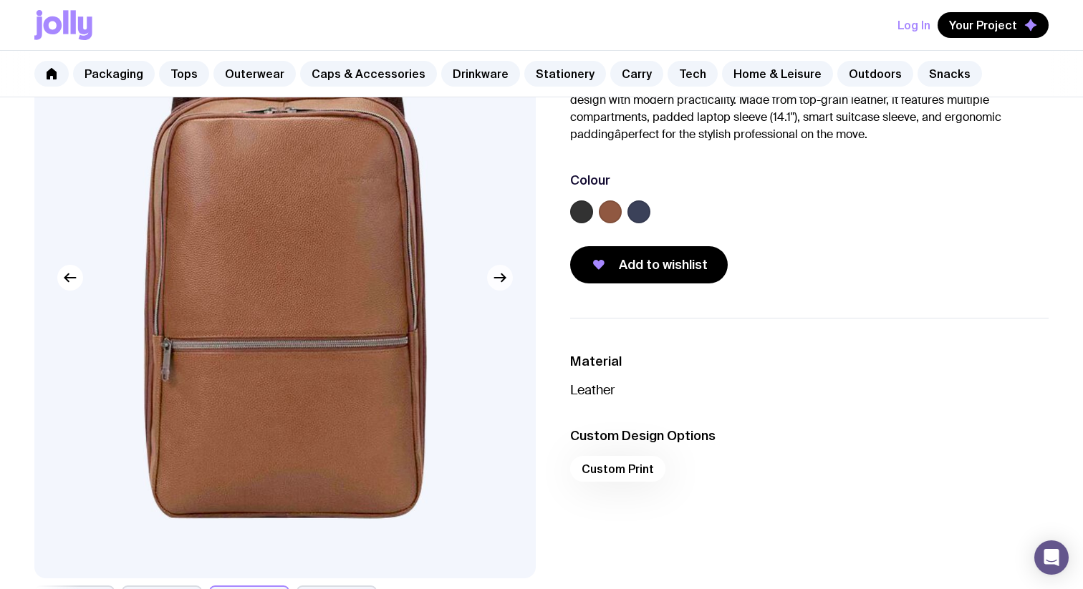
click at [506, 281] on icon "button" at bounding box center [499, 277] width 17 height 17
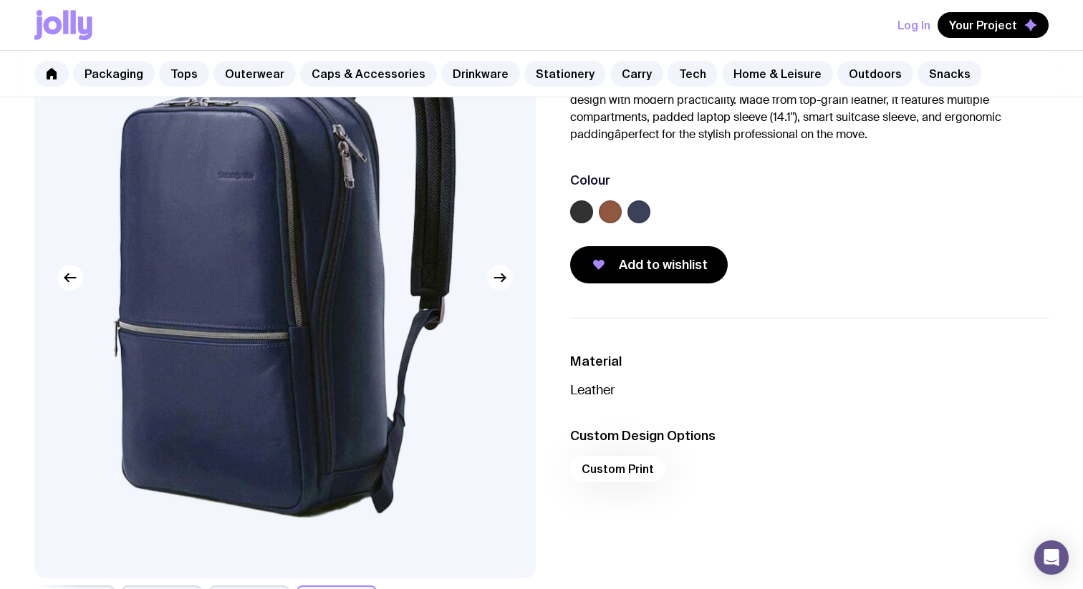
click at [506, 281] on icon "button" at bounding box center [499, 277] width 17 height 17
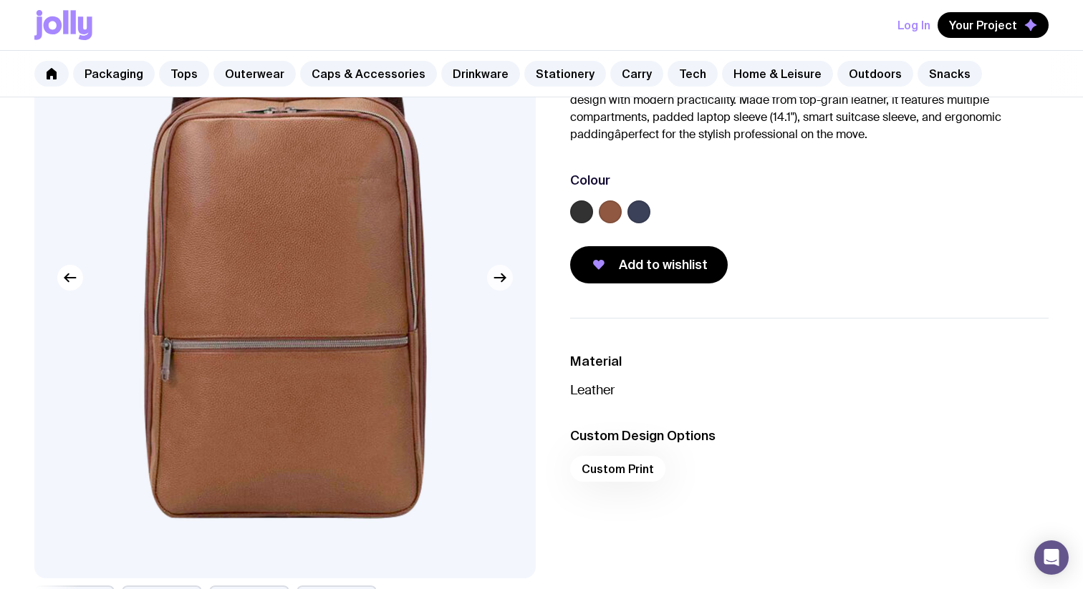
click at [506, 281] on icon "button" at bounding box center [499, 277] width 17 height 17
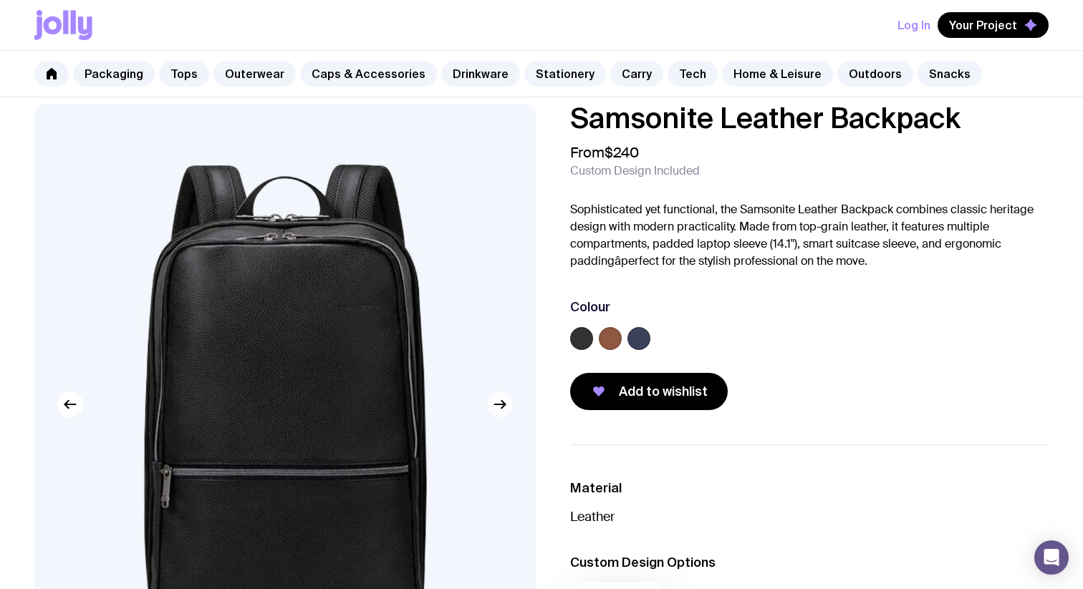
scroll to position [17, 0]
drag, startPoint x: 563, startPoint y: 216, endPoint x: 903, endPoint y: 272, distance: 343.9
click at [903, 272] on div "Samsonite Leather Backpack From $240 Custom Design Included Sophisticated yet f…" at bounding box center [797, 256] width 501 height 306
click at [903, 272] on div "Samsonite Leather Backpack From $240 Custom Design Included Sophisticated yet f…" at bounding box center [809, 256] width 478 height 306
drag, startPoint x: 896, startPoint y: 258, endPoint x: 727, endPoint y: 223, distance: 173.3
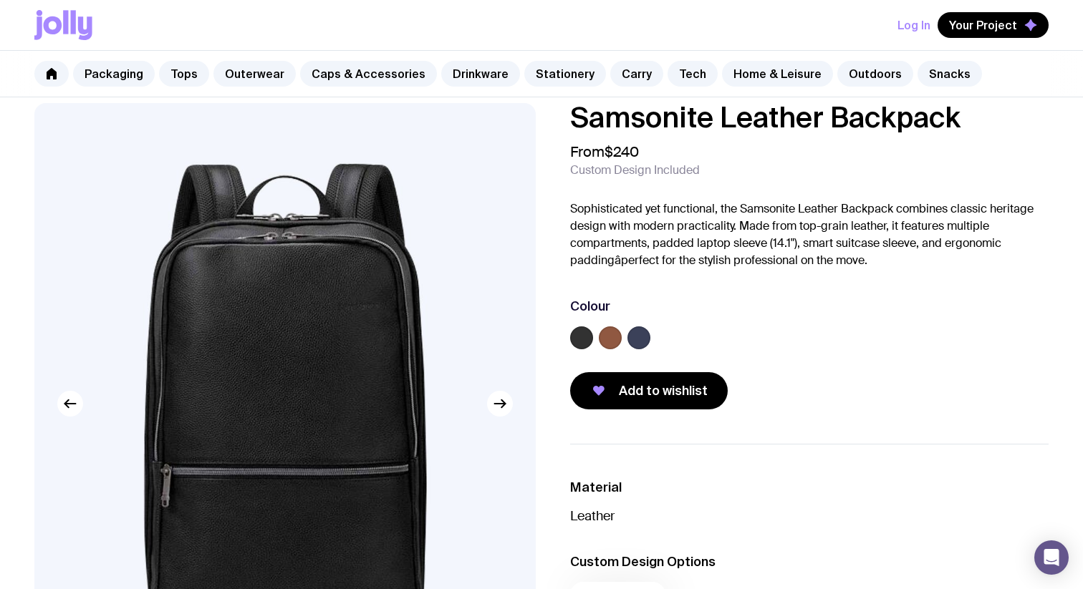
click at [727, 223] on p "Sophisticated yet functional, the Samsonite Leather Backpack combines classic h…" at bounding box center [809, 234] width 478 height 69
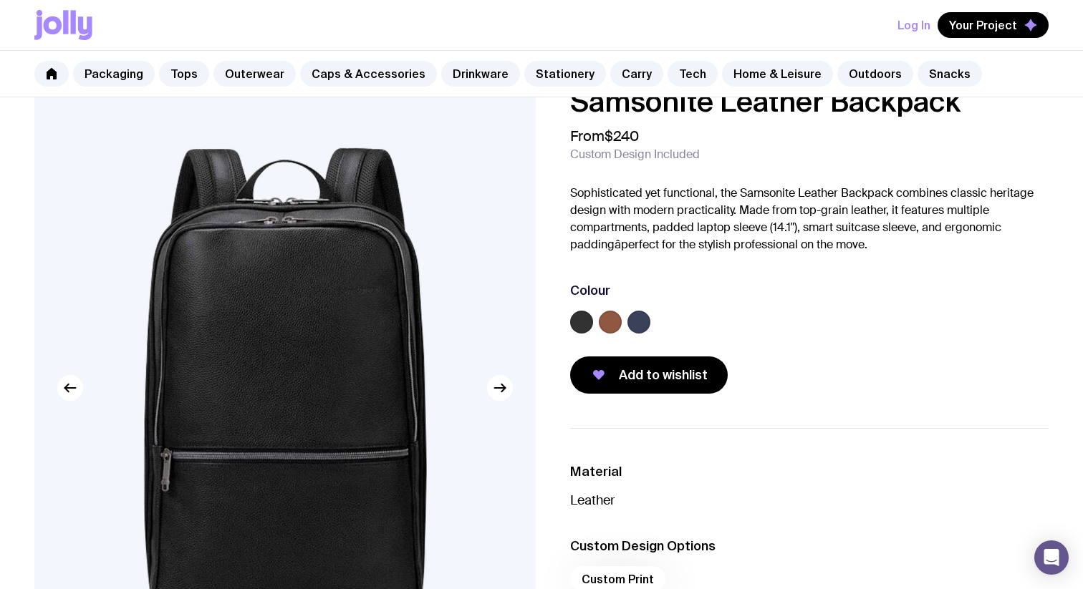
scroll to position [38, 0]
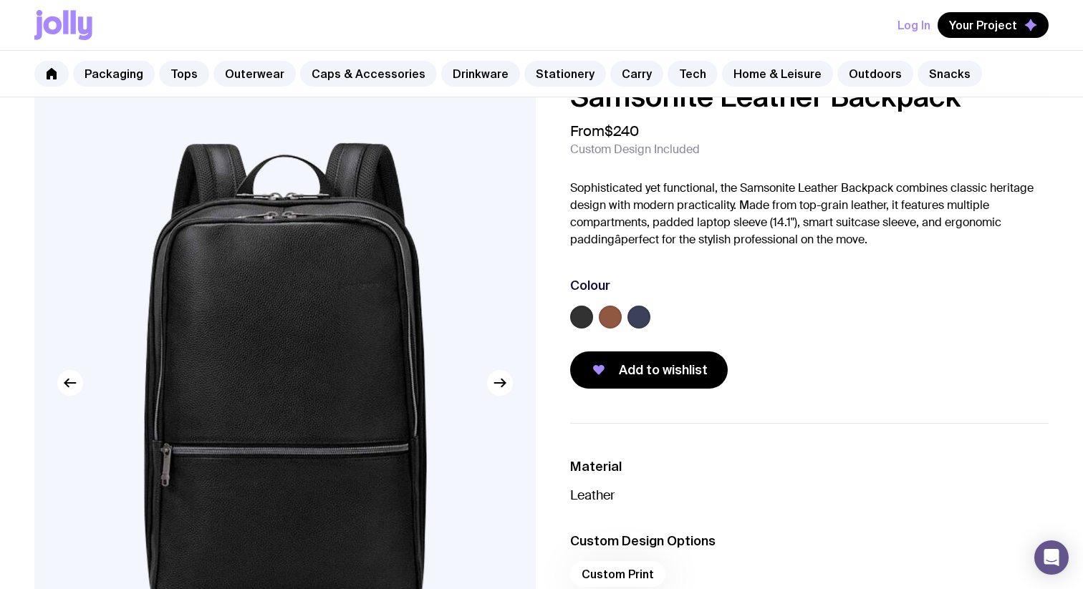
drag, startPoint x: 727, startPoint y: 223, endPoint x: 851, endPoint y: 241, distance: 125.9
click at [851, 242] on p "Sophisticated yet functional, the Samsonite Leather Backpack combines classic h…" at bounding box center [809, 214] width 478 height 69
click at [851, 241] on p "Sophisticated yet functional, the Samsonite Leather Backpack combines classic h…" at bounding box center [809, 214] width 478 height 69
drag, startPoint x: 877, startPoint y: 241, endPoint x: 737, endPoint y: 203, distance: 144.7
click at [737, 203] on p "Sophisticated yet functional, the Samsonite Leather Backpack combines classic h…" at bounding box center [809, 214] width 478 height 69
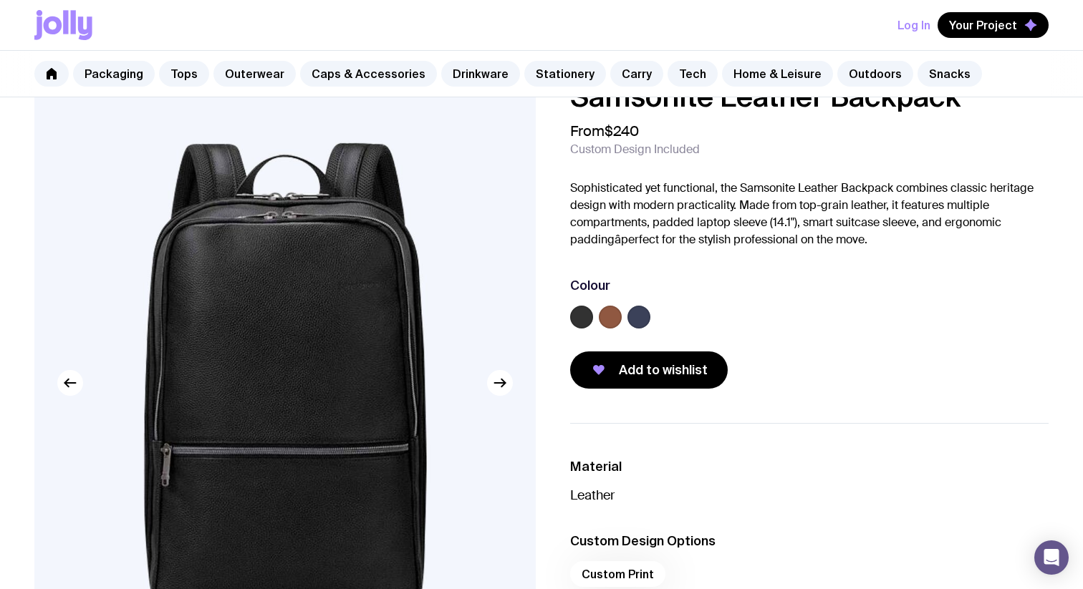
click at [737, 203] on p "Sophisticated yet functional, the Samsonite Leather Backpack combines classic h…" at bounding box center [809, 214] width 478 height 69
drag, startPoint x: 737, startPoint y: 203, endPoint x: 906, endPoint y: 241, distance: 172.3
click at [906, 241] on p "Sophisticated yet functional, the Samsonite Leather Backpack combines classic h…" at bounding box center [809, 214] width 478 height 69
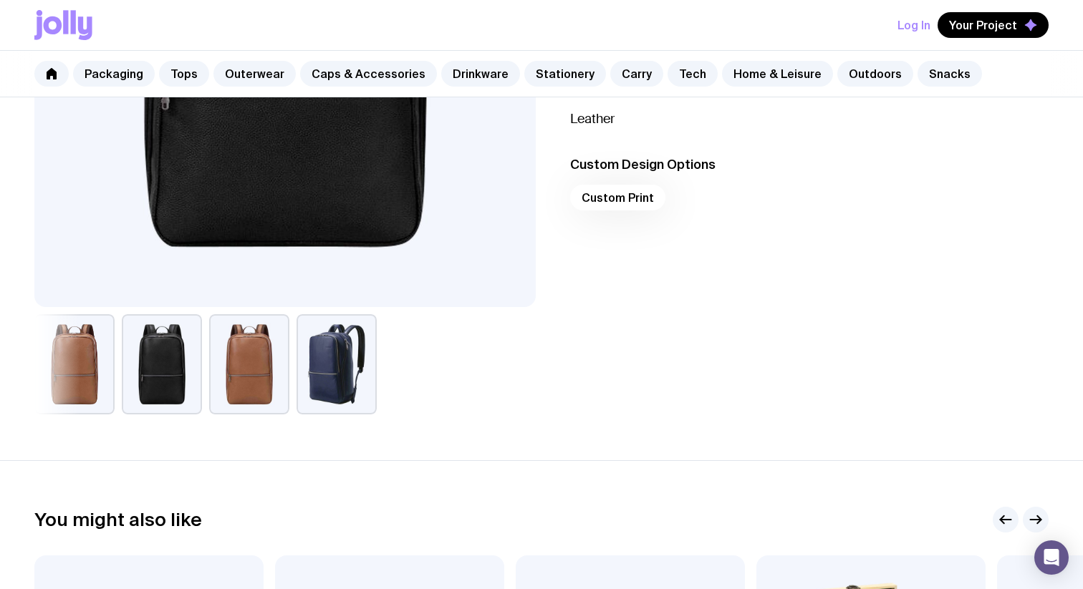
scroll to position [445, 0]
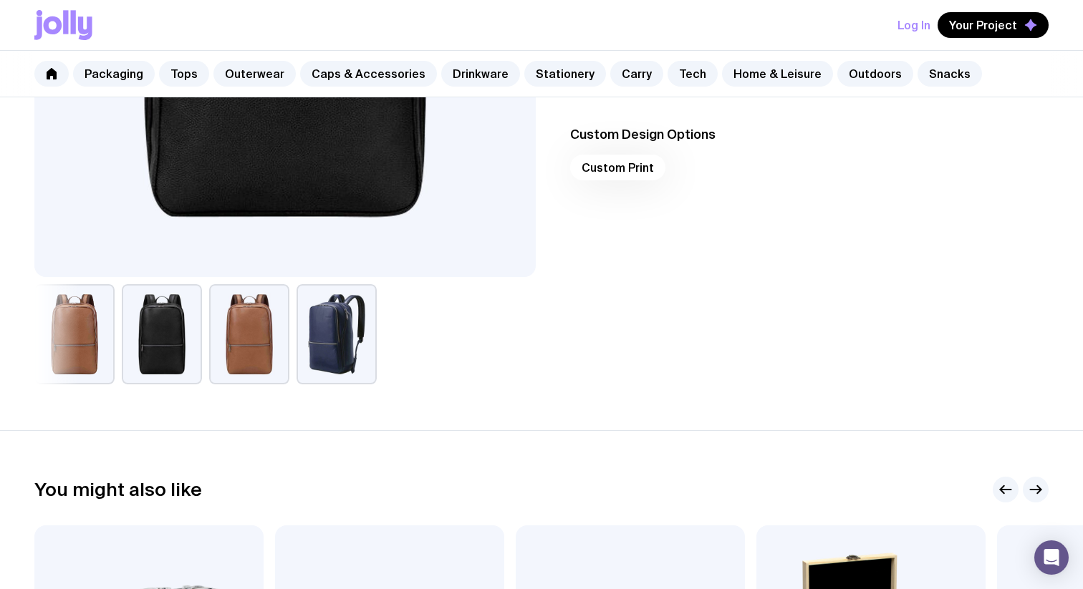
click at [334, 342] on button "button" at bounding box center [336, 334] width 80 height 100
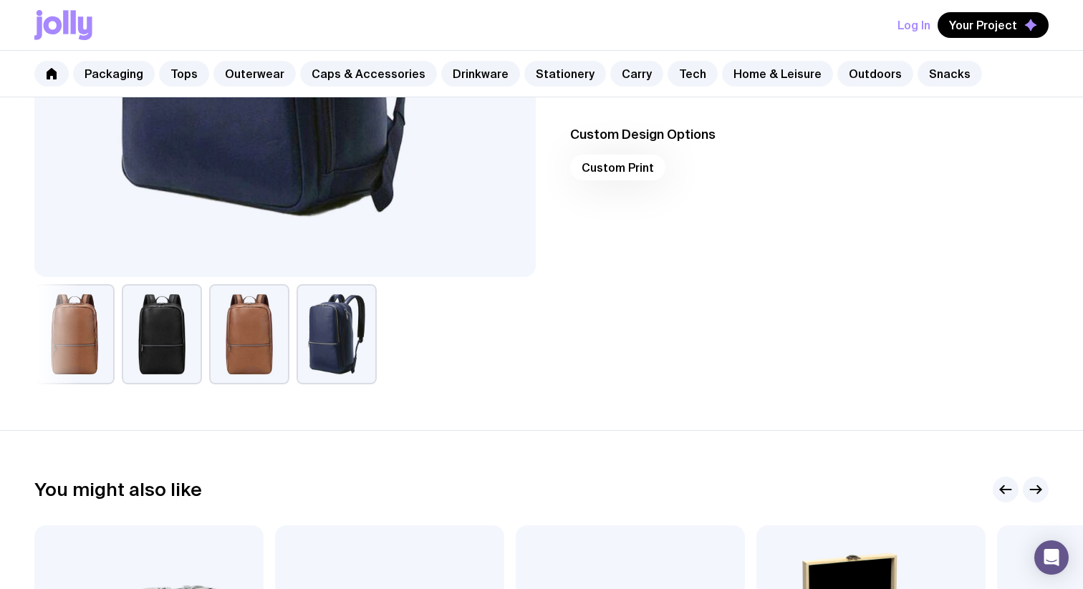
click at [232, 344] on button "button" at bounding box center [249, 334] width 80 height 100
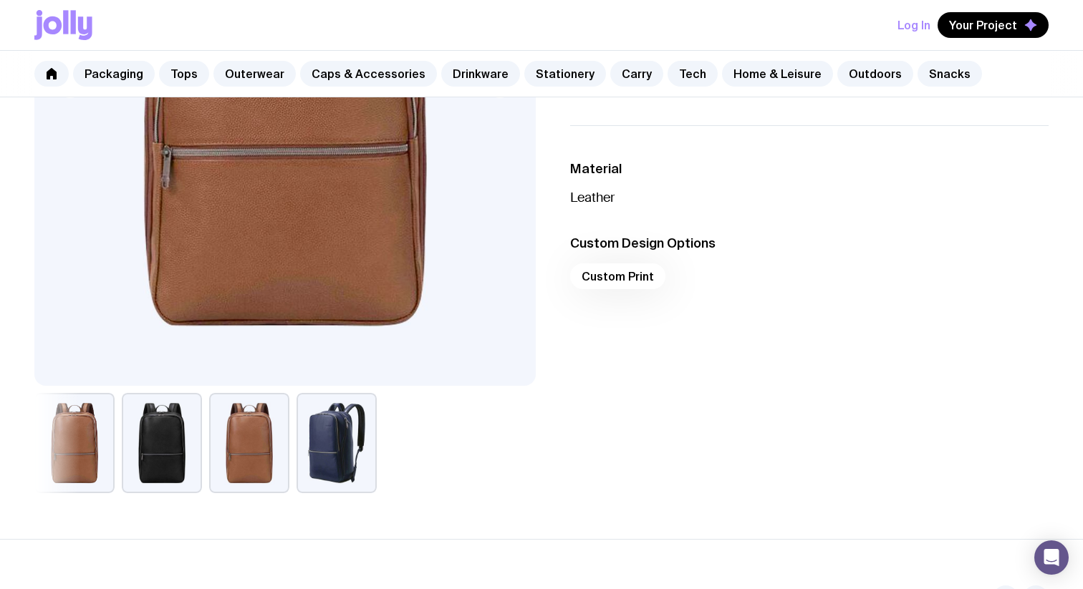
scroll to position [331, 0]
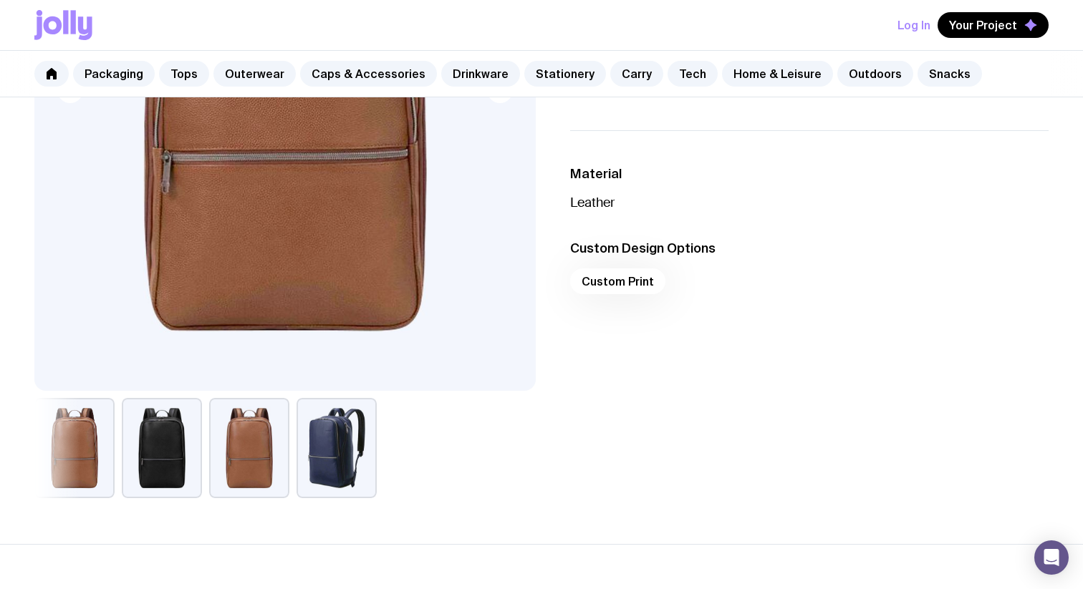
click at [190, 427] on button "button" at bounding box center [162, 448] width 80 height 100
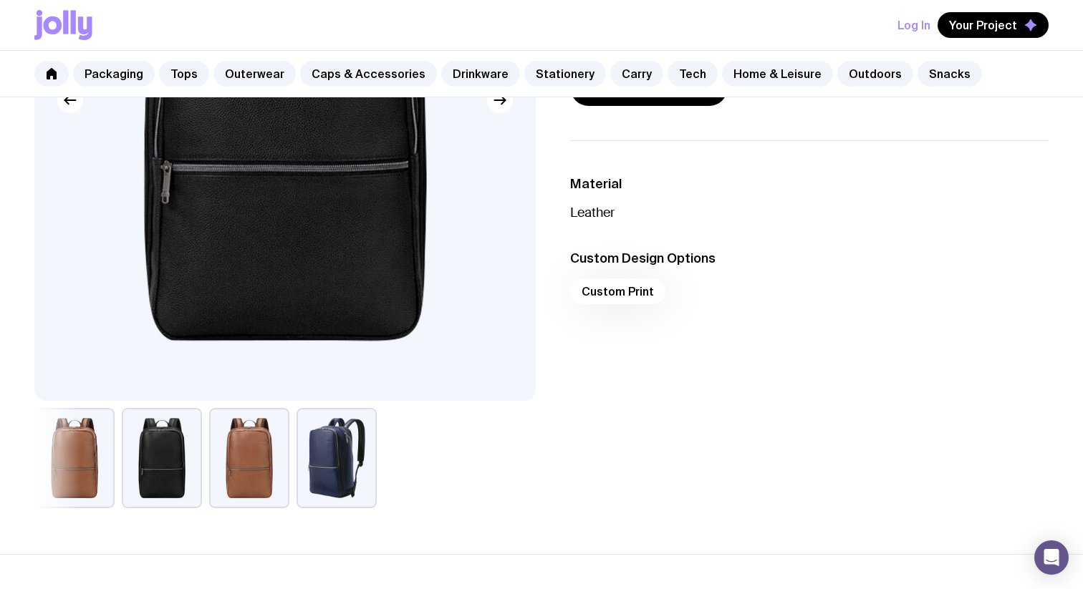
scroll to position [319, 0]
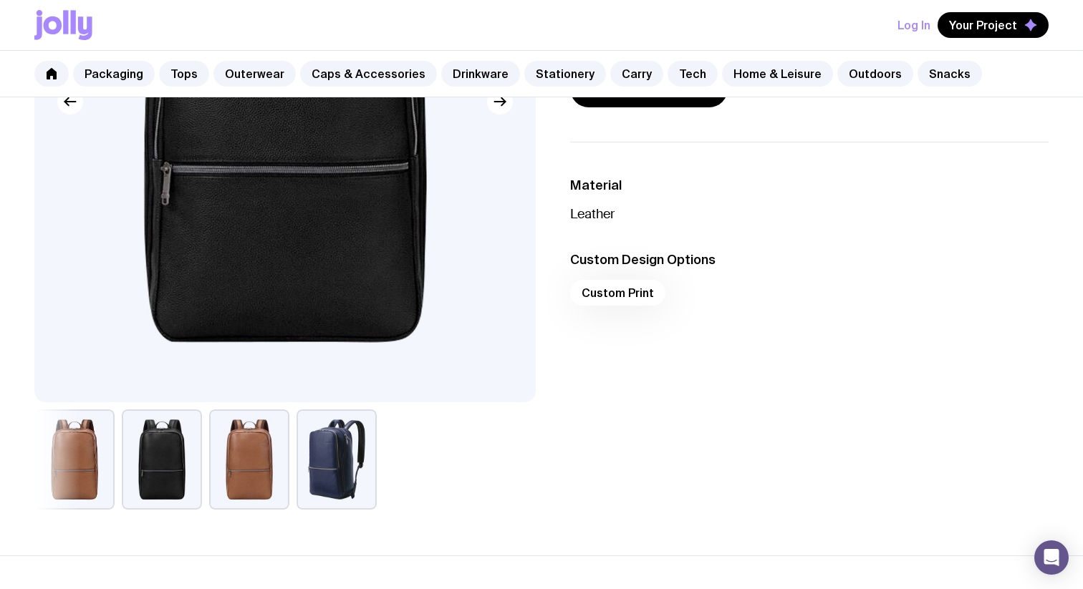
click at [87, 452] on button "button" at bounding box center [74, 460] width 80 height 100
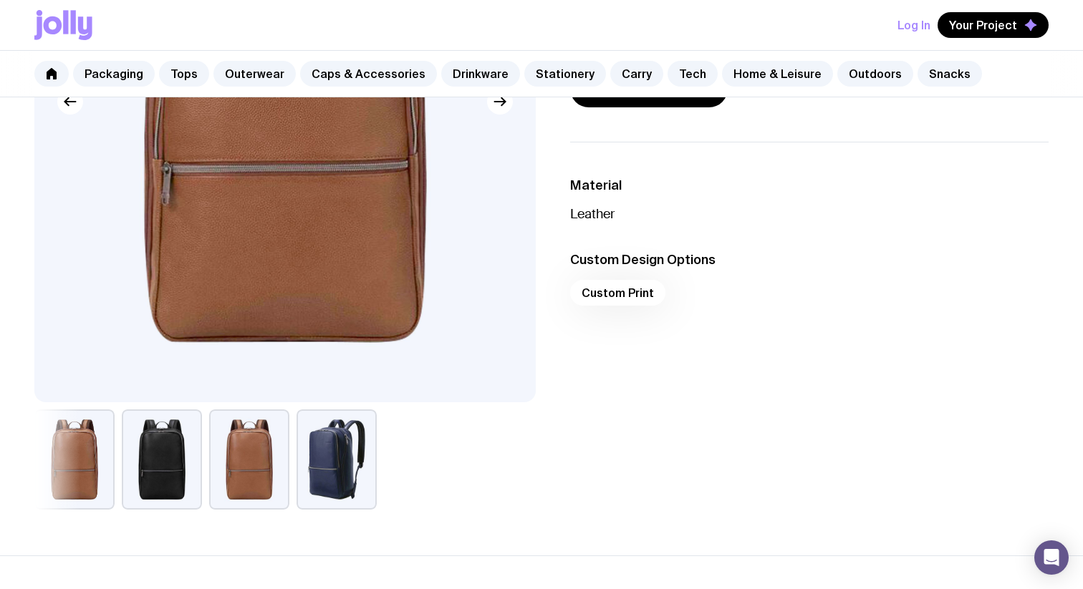
scroll to position [0, 0]
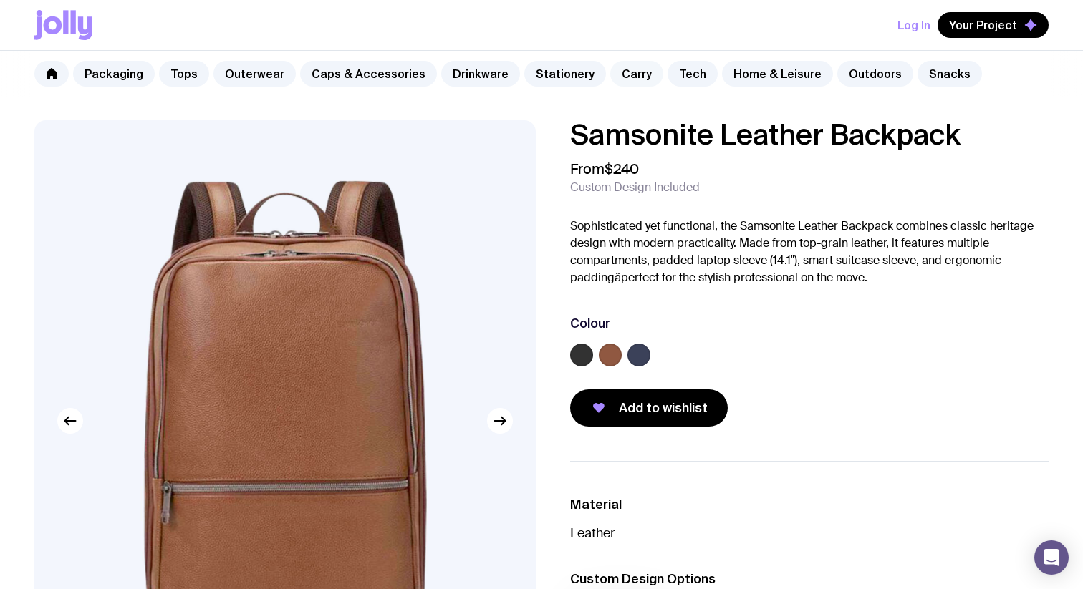
click at [630, 74] on link "Carry" at bounding box center [636, 74] width 53 height 26
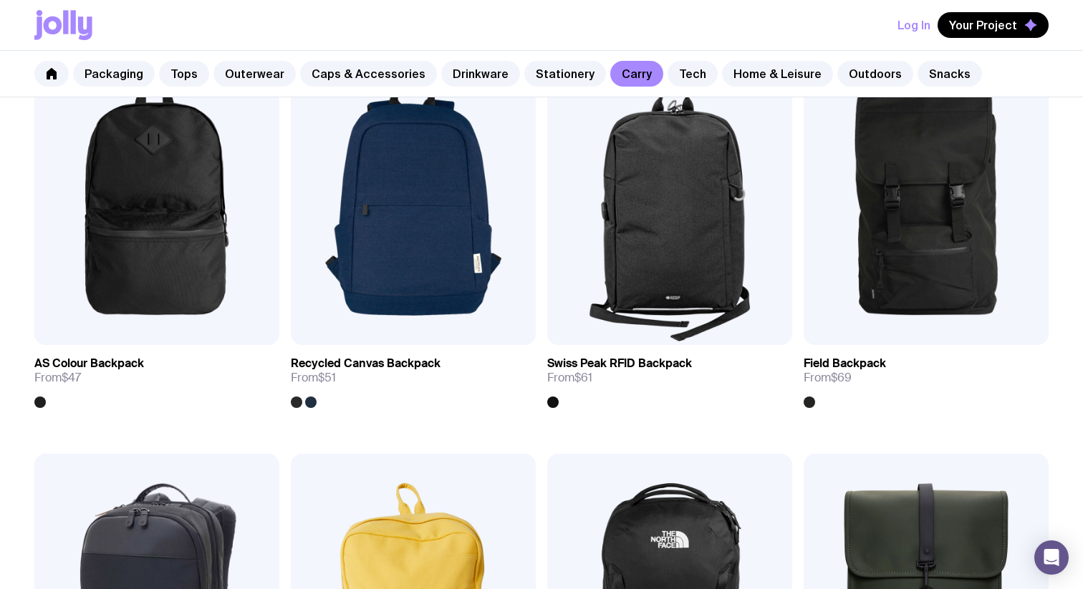
scroll to position [1081, 0]
